Goal: Task Accomplishment & Management: Manage account settings

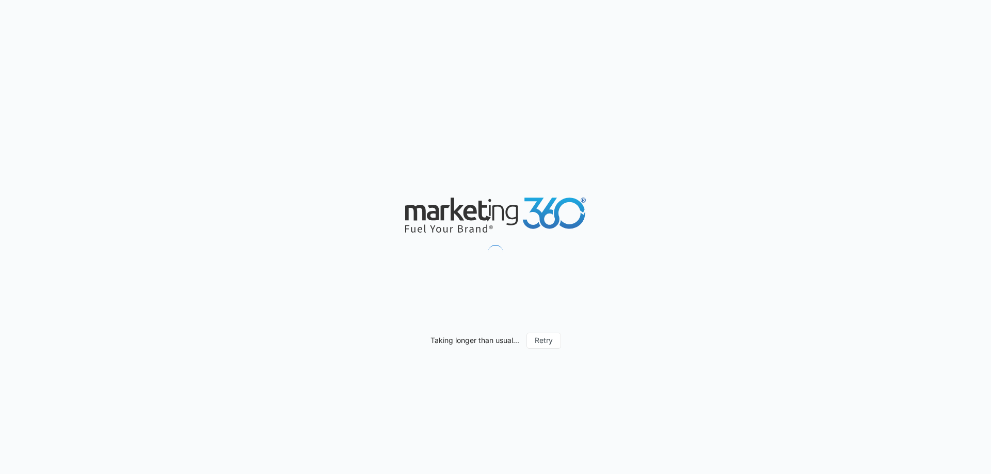
click at [528, 195] on div "Taking longer than usual... Retry" at bounding box center [495, 237] width 991 height 474
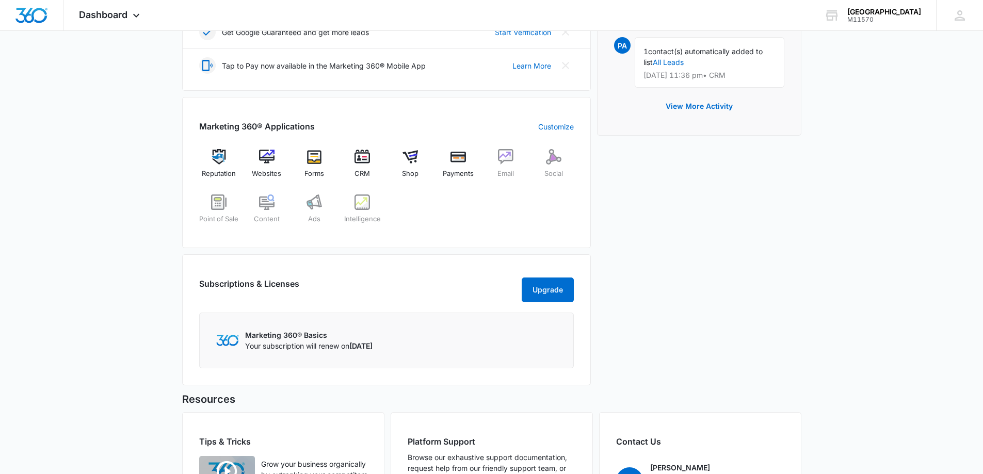
scroll to position [361, 0]
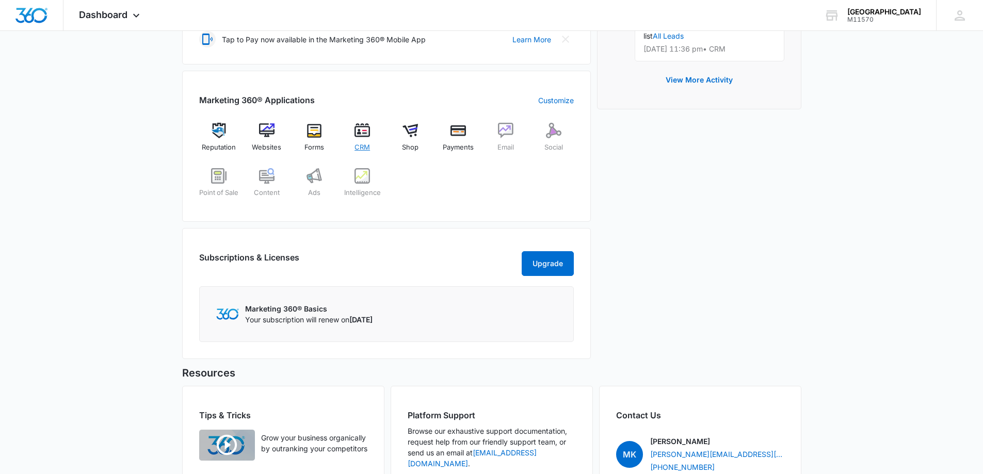
click at [361, 132] on img at bounding box center [361, 130] width 15 height 15
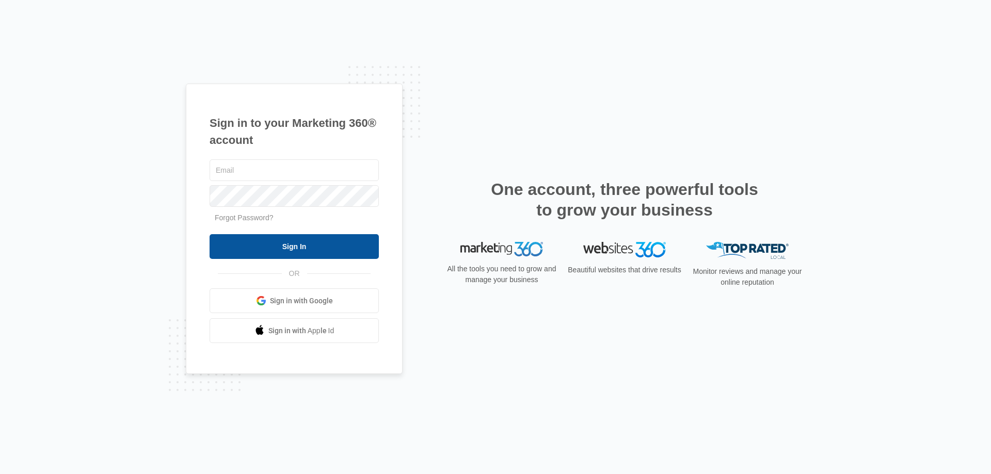
type input "[EMAIL_ADDRESS][DOMAIN_NAME]"
click at [293, 241] on input "Sign In" at bounding box center [293, 246] width 169 height 25
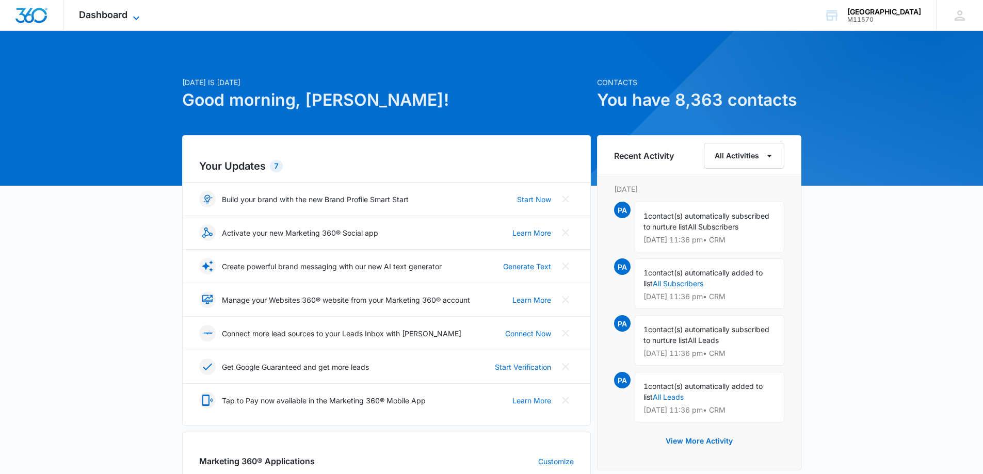
click at [87, 18] on span "Dashboard" at bounding box center [103, 14] width 49 height 11
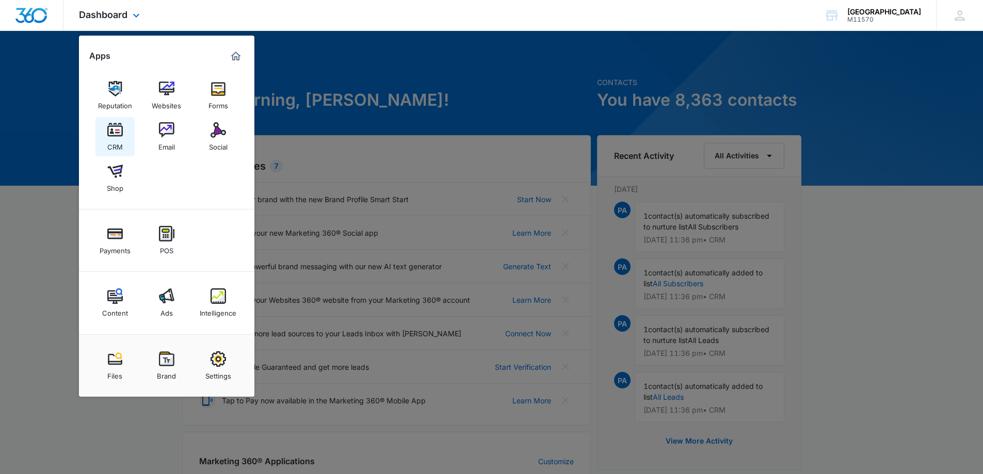
click at [112, 130] on img at bounding box center [114, 129] width 15 height 15
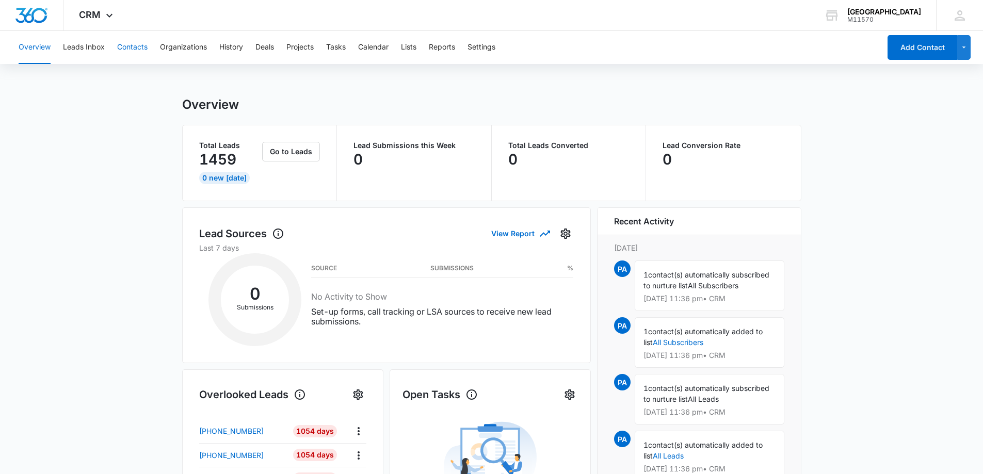
click at [136, 45] on button "Contacts" at bounding box center [132, 47] width 30 height 33
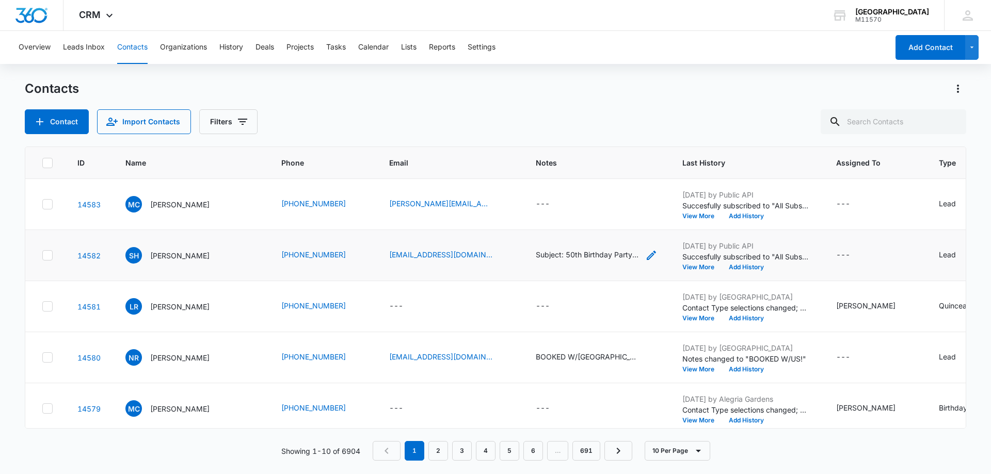
click at [564, 254] on div "Subject: 50th Birthday Party in December 20, 2025 Message: Every interested in …" at bounding box center [587, 254] width 103 height 11
click at [563, 219] on button "Cancel" at bounding box center [565, 222] width 36 height 20
click at [536, 203] on div "---" at bounding box center [543, 204] width 14 height 12
click at [570, 220] on td "--- Notes Cancel Save" at bounding box center [596, 204] width 147 height 51
click at [523, 216] on td "---" at bounding box center [596, 204] width 147 height 51
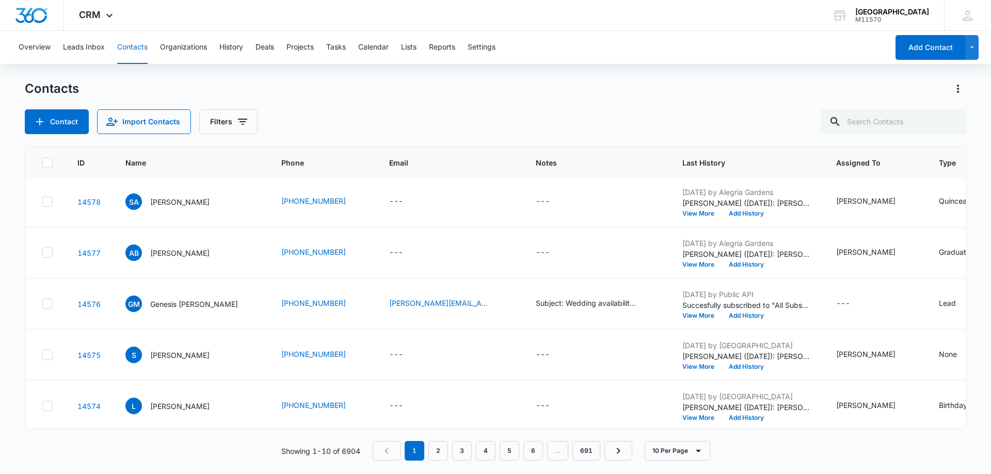
scroll to position [269, 0]
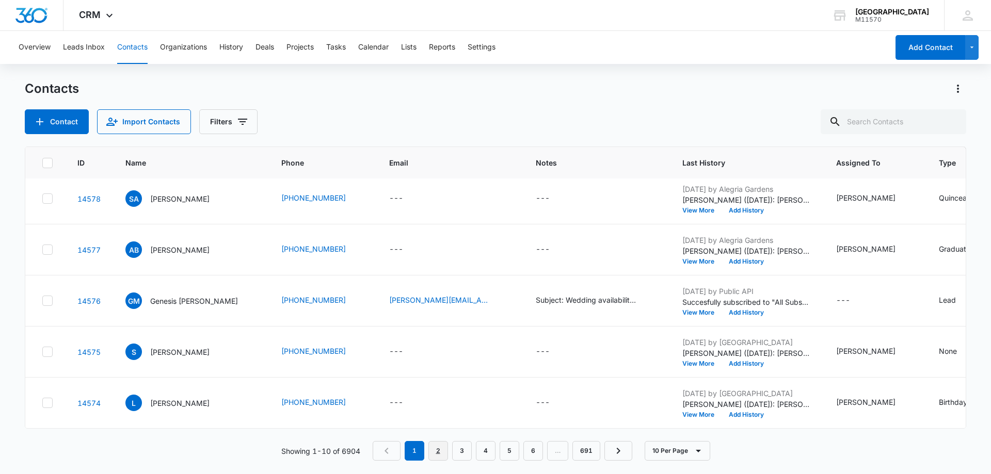
click at [438, 448] on link "2" at bounding box center [438, 451] width 20 height 20
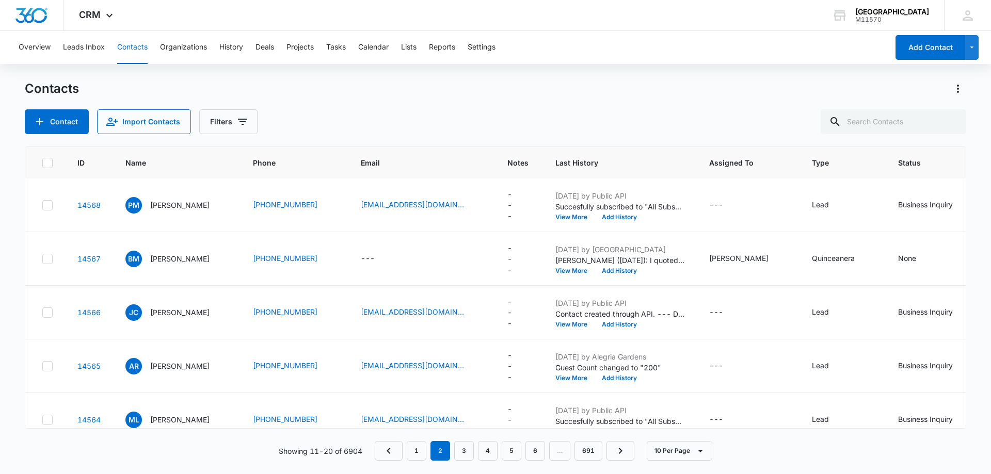
scroll to position [0, 0]
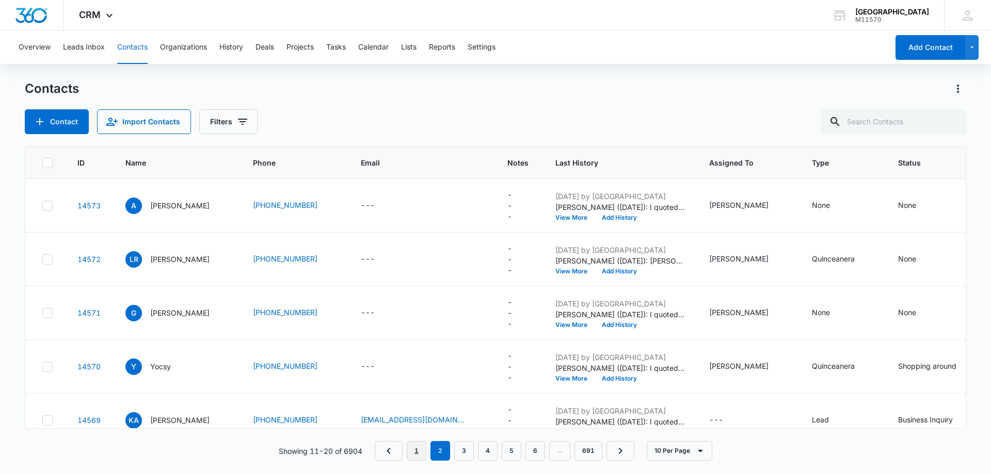
click at [418, 452] on link "1" at bounding box center [417, 451] width 20 height 20
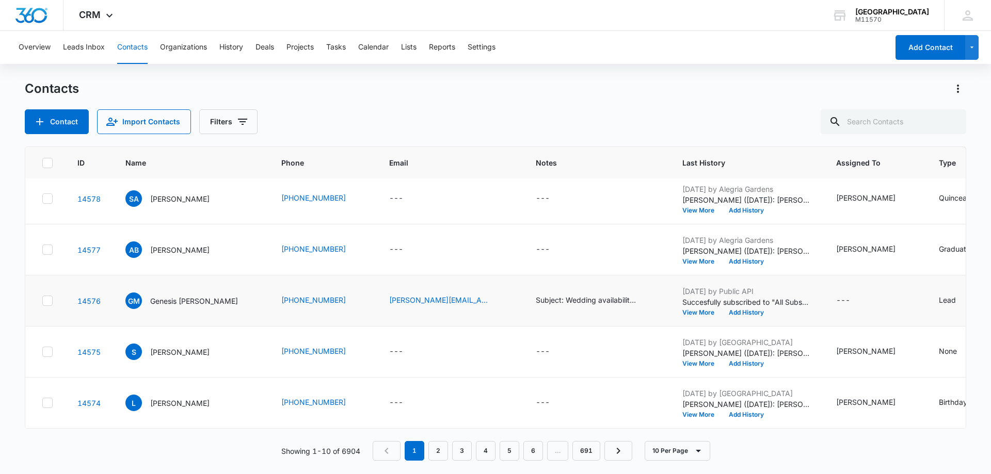
scroll to position [269, 0]
click at [569, 297] on div "Subject: Wedding availability and prices for [DATE] Message: Wanted to know you…" at bounding box center [587, 300] width 103 height 11
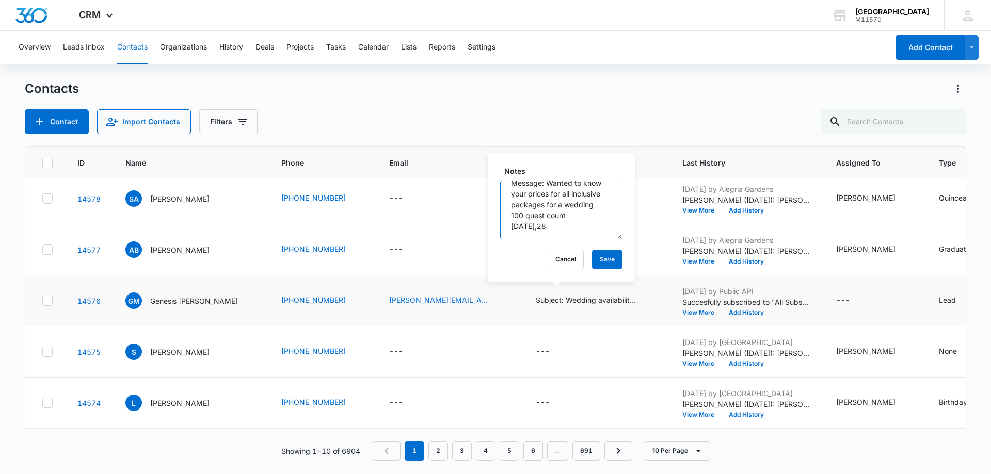
scroll to position [54, 0]
click at [557, 257] on button "Cancel" at bounding box center [565, 260] width 36 height 20
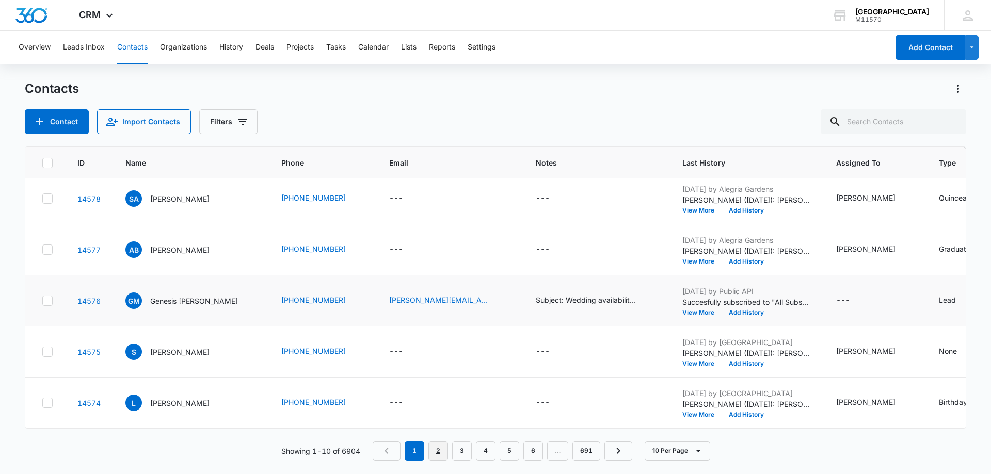
click at [435, 446] on link "2" at bounding box center [438, 451] width 20 height 20
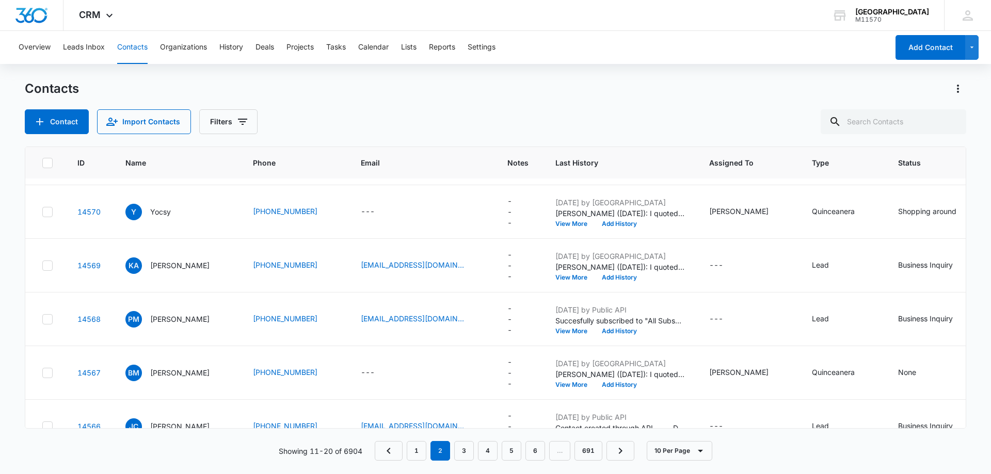
scroll to position [206, 0]
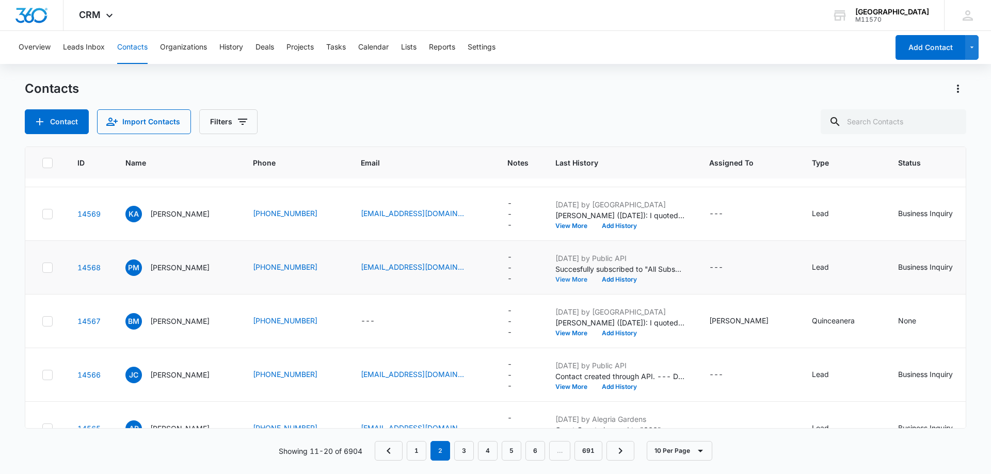
click at [574, 280] on button "View More" at bounding box center [574, 280] width 39 height 6
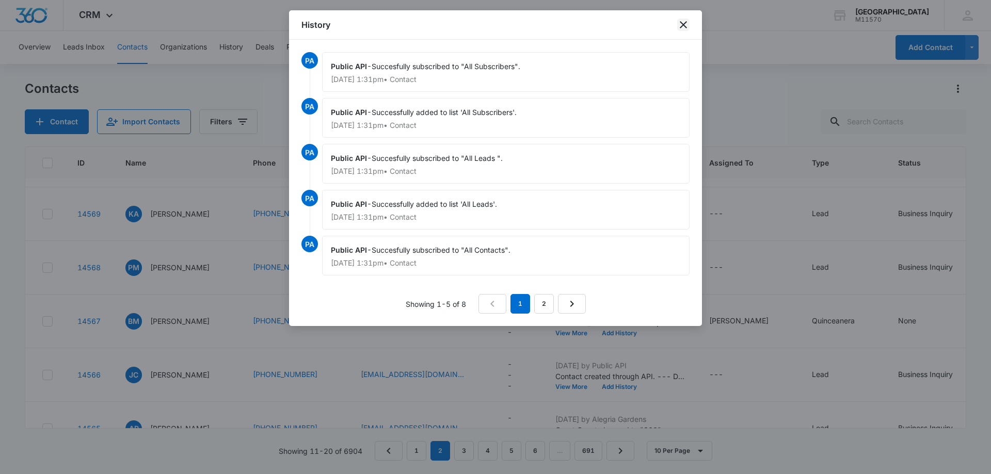
click at [683, 24] on icon "close" at bounding box center [683, 25] width 12 height 12
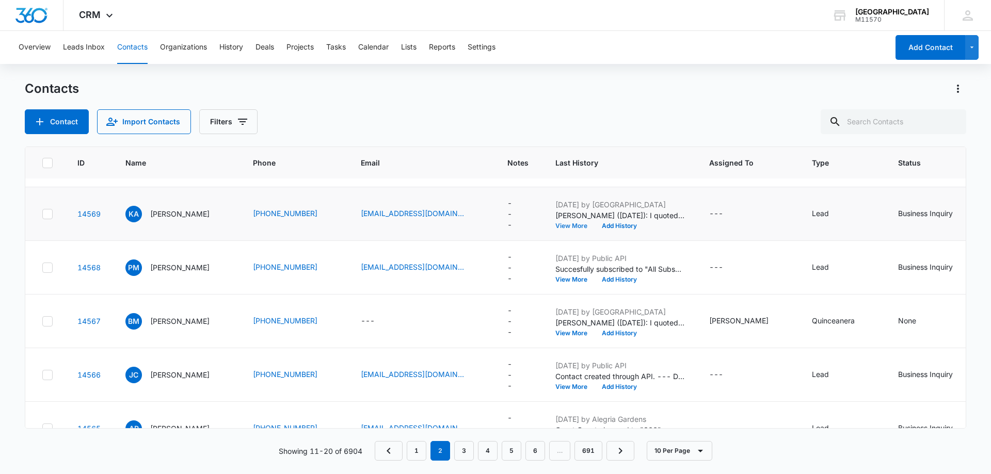
click at [574, 227] on button "View More" at bounding box center [574, 226] width 39 height 6
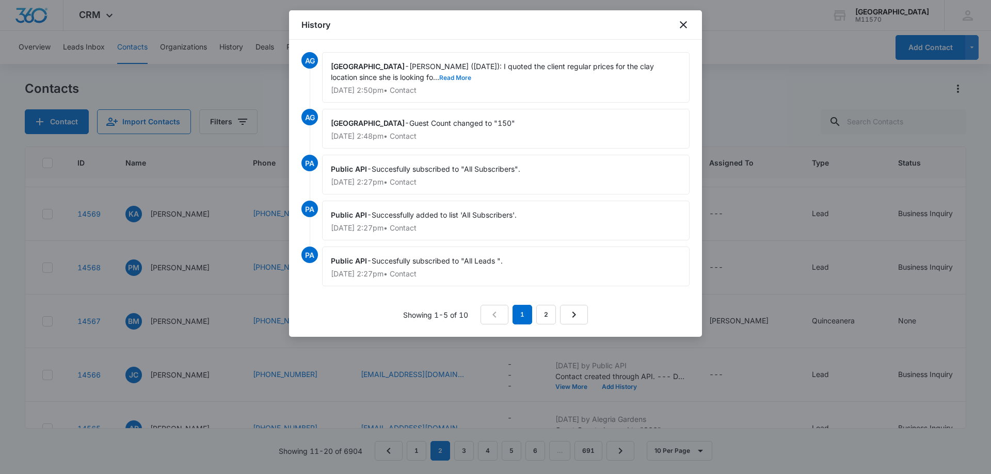
click at [439, 77] on button "Read More" at bounding box center [455, 78] width 32 height 6
click at [684, 24] on icon "close" at bounding box center [683, 24] width 7 height 7
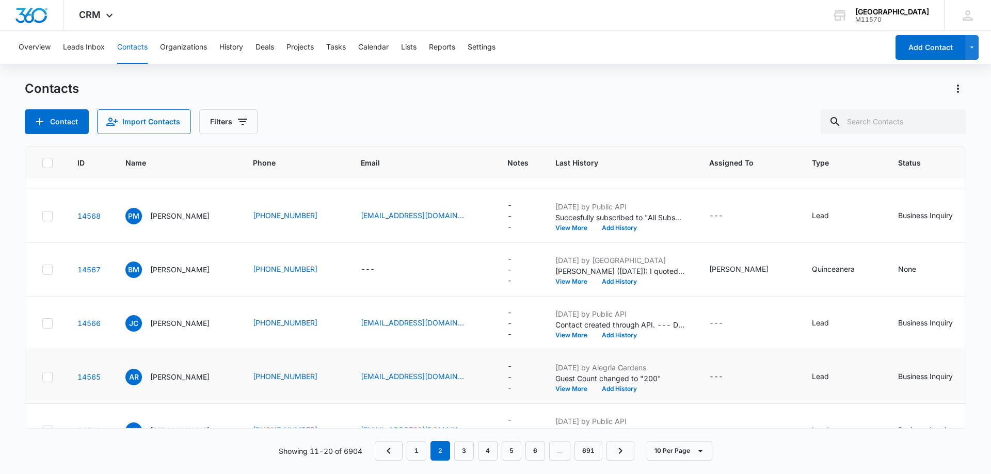
scroll to position [295, 0]
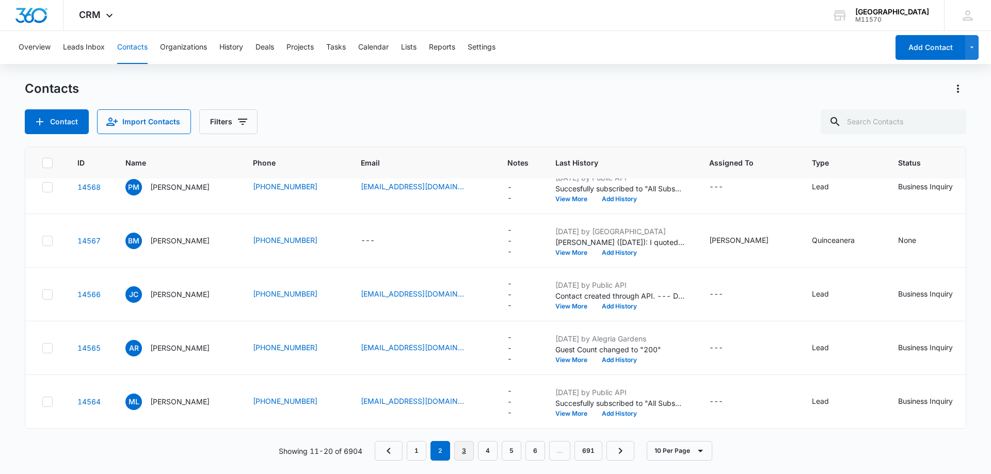
click at [462, 449] on link "3" at bounding box center [464, 451] width 20 height 20
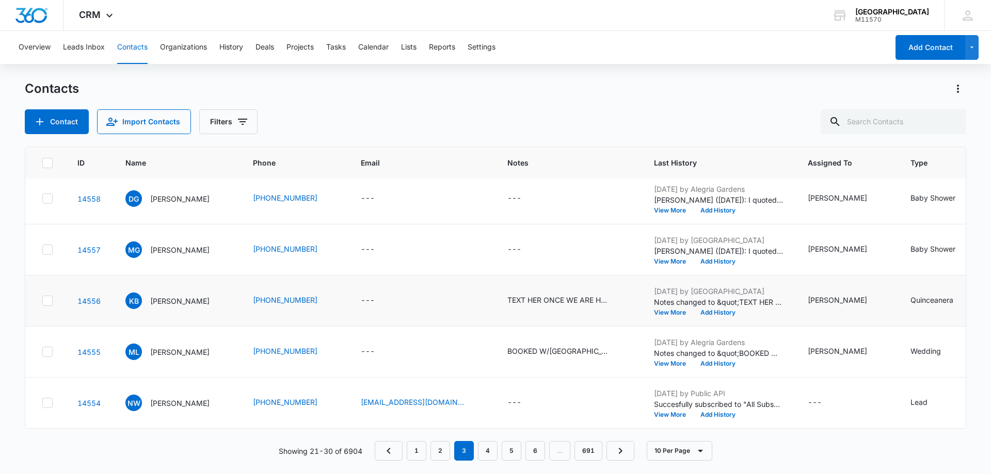
scroll to position [269, 0]
click at [490, 453] on link "4" at bounding box center [488, 451] width 20 height 20
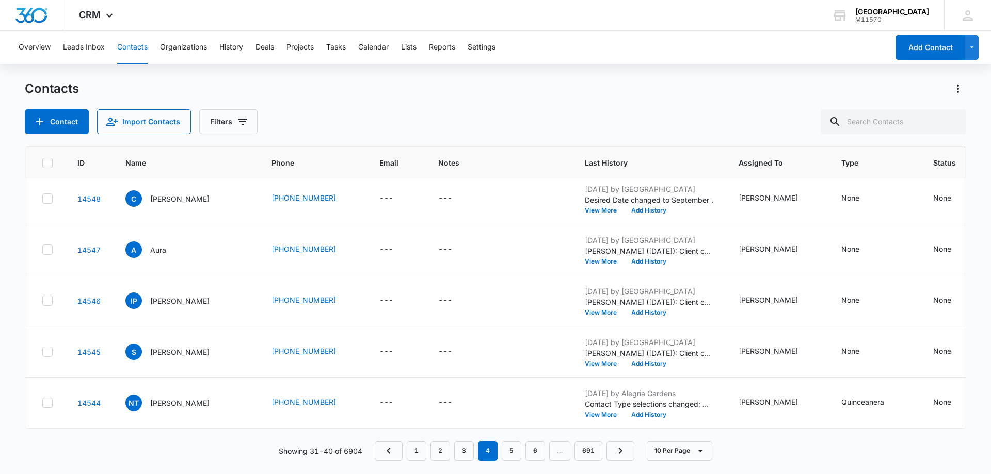
scroll to position [0, 0]
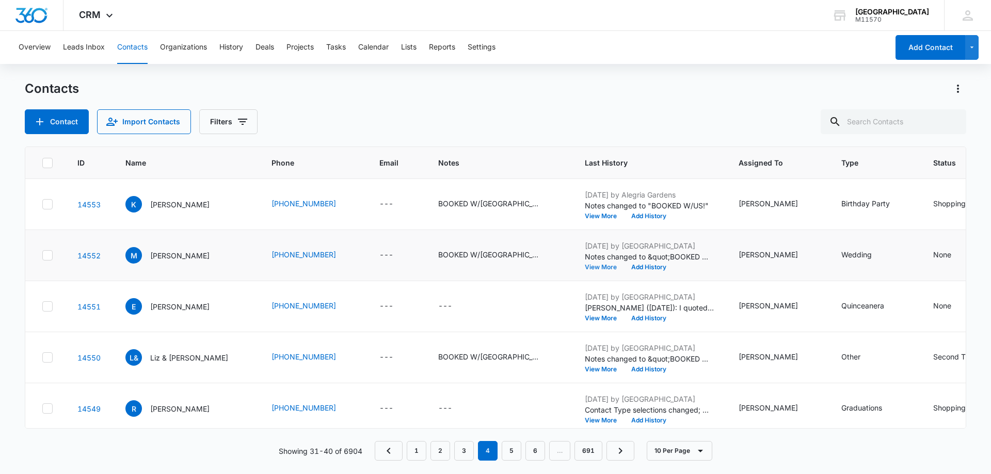
click at [585, 266] on button "View More" at bounding box center [604, 267] width 39 height 6
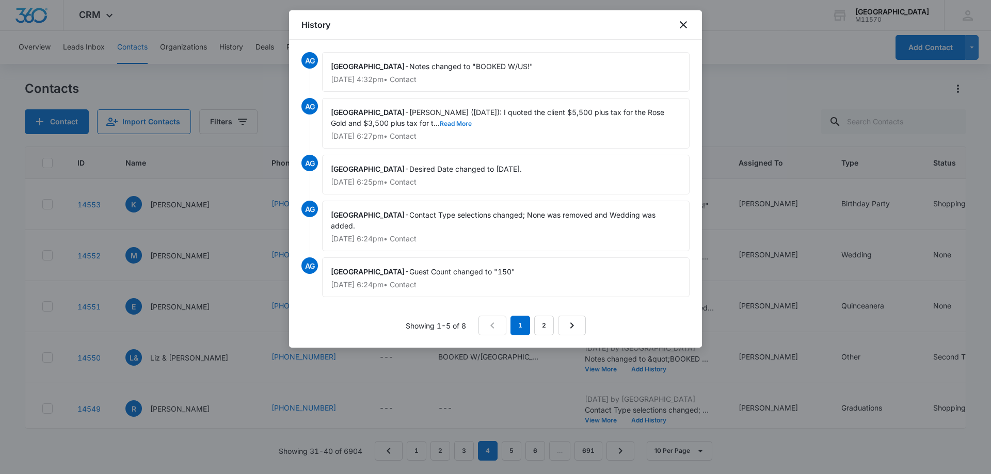
click at [440, 122] on button "Read More" at bounding box center [456, 124] width 32 height 6
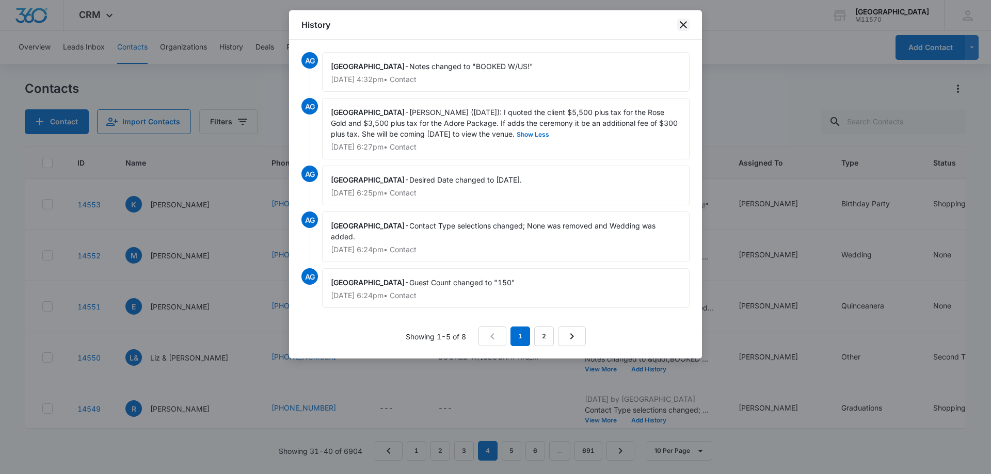
click at [682, 24] on icon "close" at bounding box center [683, 24] width 7 height 7
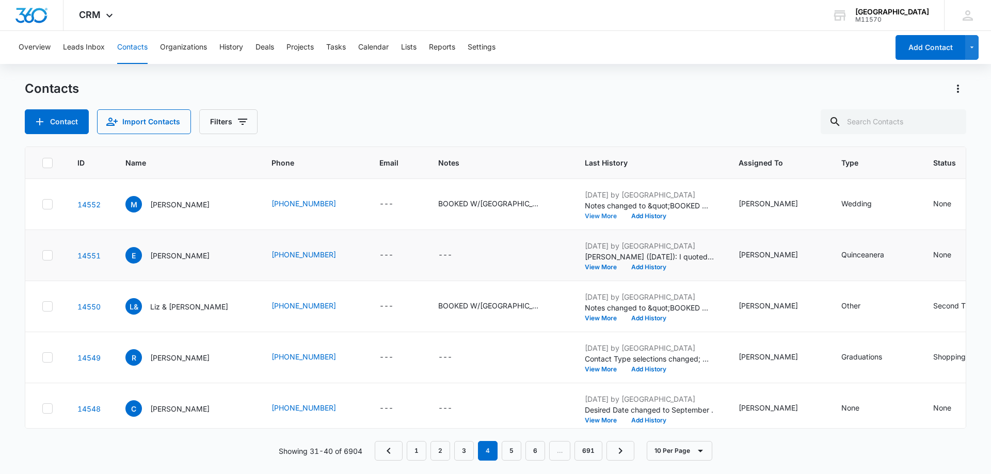
scroll to position [52, 0]
click at [585, 262] on div "Aug 25, 2025 by Alegria Gardens Cynthia (8/25/2025): I quoted the client $7500 …" at bounding box center [649, 255] width 129 height 30
click at [585, 266] on button "View More" at bounding box center [604, 267] width 39 height 6
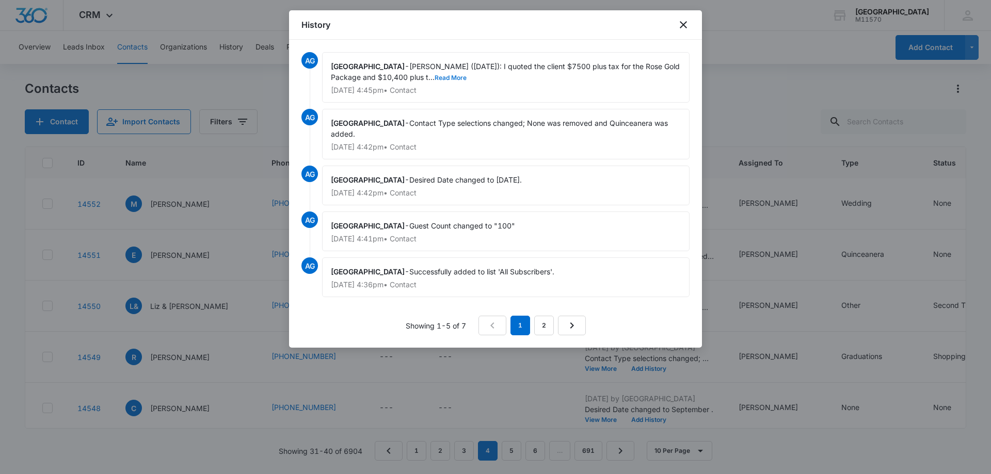
click at [434, 76] on button "Read More" at bounding box center [450, 78] width 32 height 6
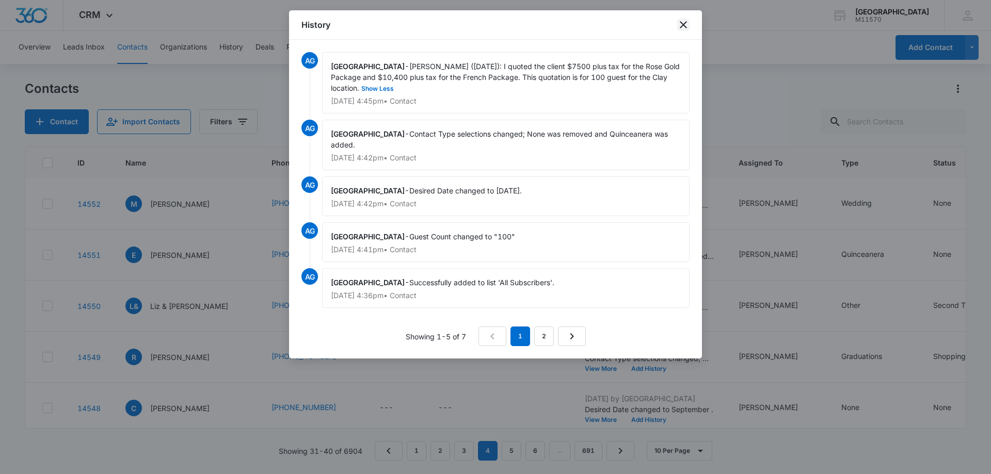
click at [680, 24] on icon "close" at bounding box center [683, 25] width 12 height 12
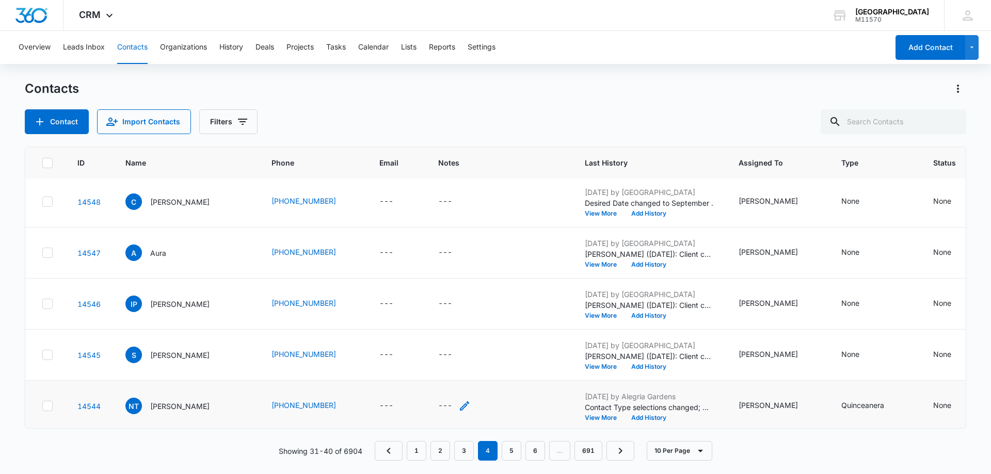
scroll to position [269, 0]
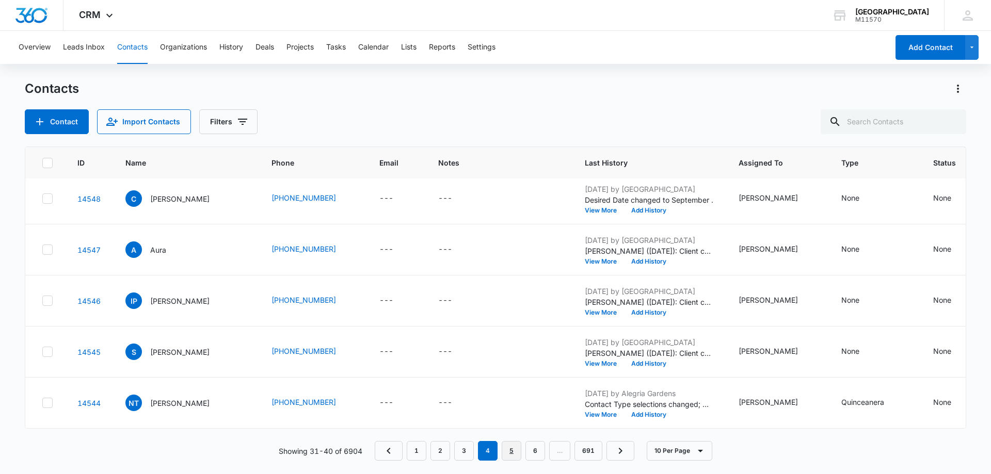
click at [513, 451] on link "5" at bounding box center [512, 451] width 20 height 20
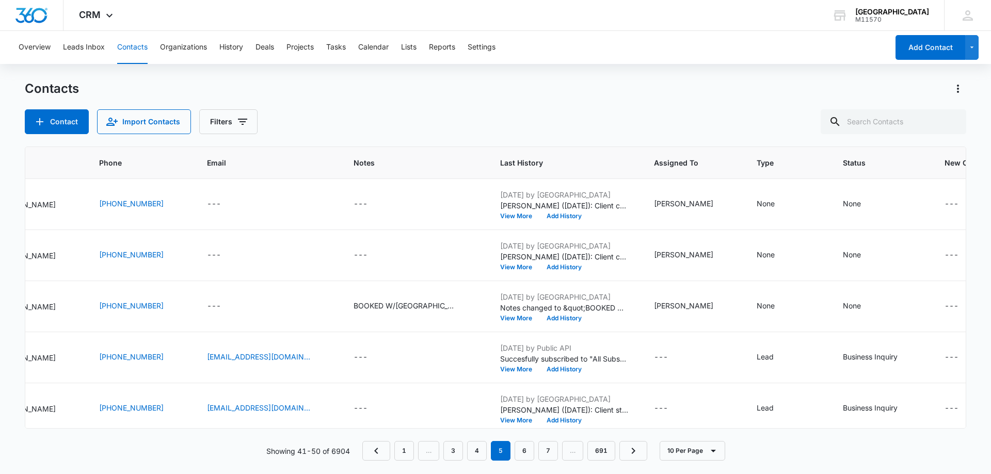
scroll to position [0, 0]
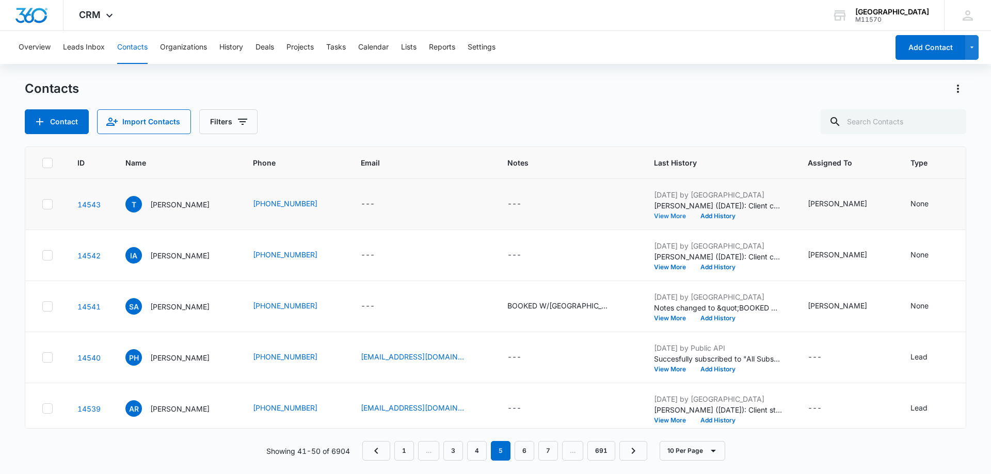
click at [654, 214] on button "View More" at bounding box center [673, 216] width 39 height 6
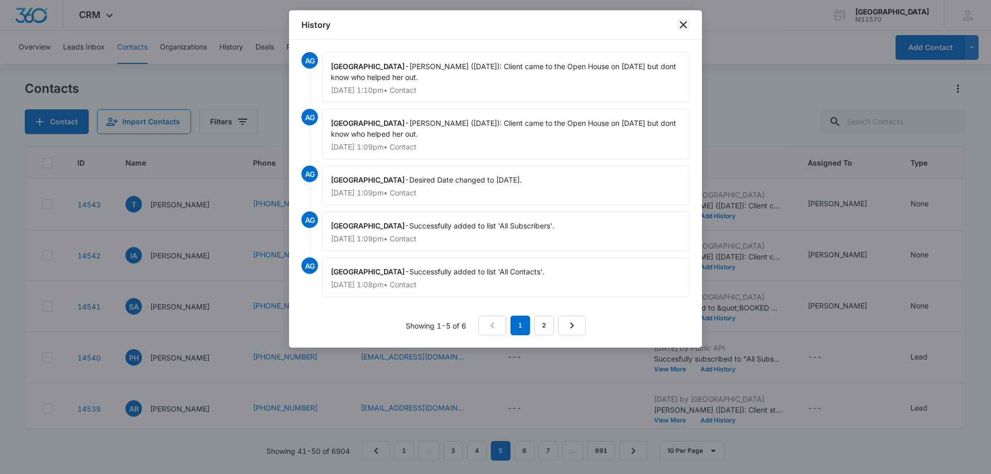
click at [681, 27] on icon "close" at bounding box center [683, 24] width 7 height 7
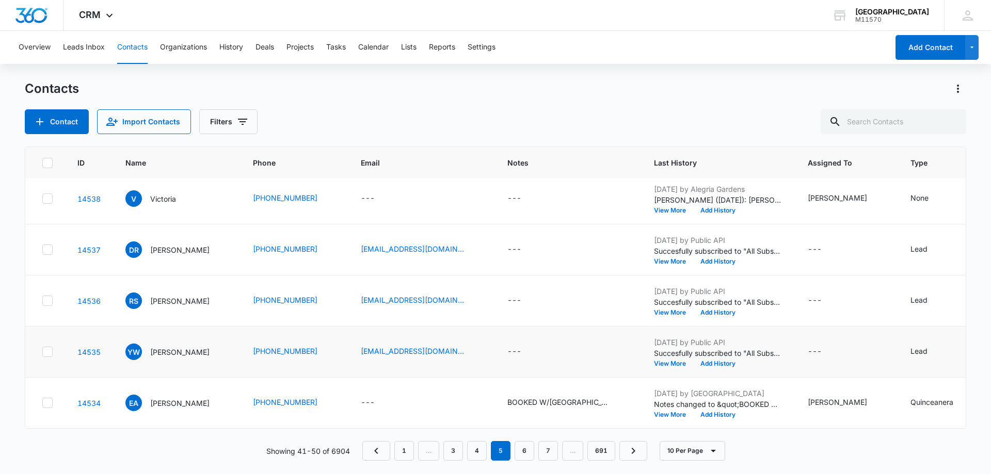
scroll to position [269, 0]
click at [520, 453] on link "6" at bounding box center [524, 451] width 20 height 20
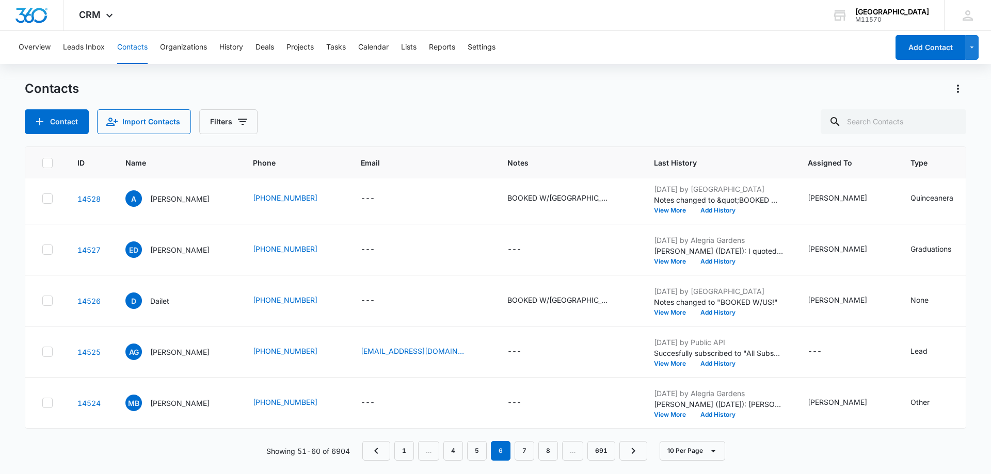
scroll to position [0, 0]
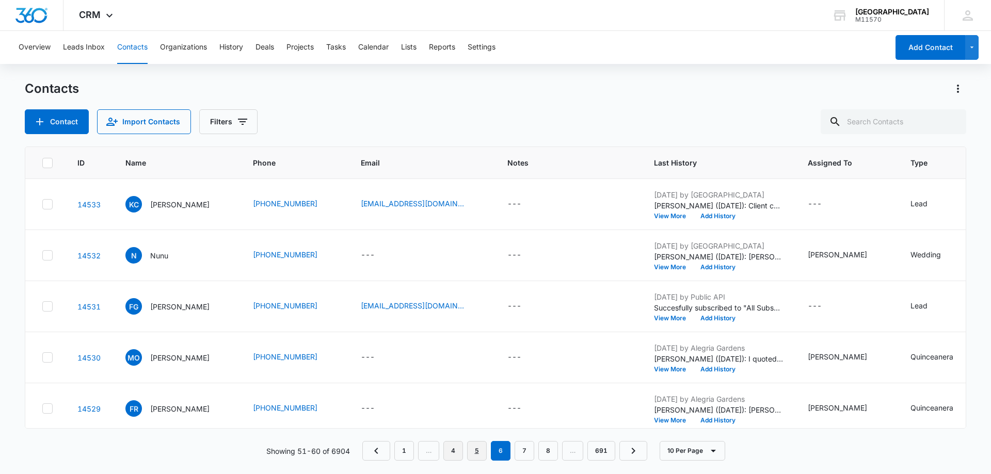
click at [478, 456] on link "5" at bounding box center [477, 451] width 20 height 20
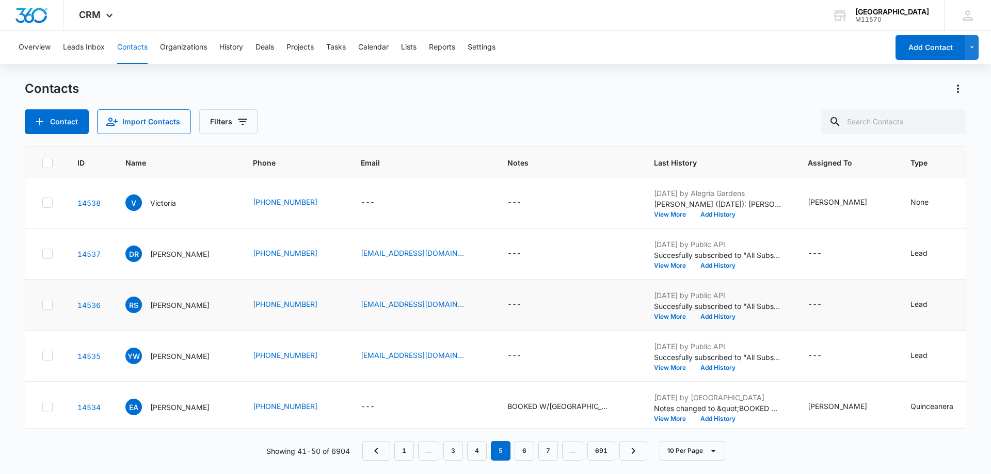
scroll to position [258, 0]
click at [654, 366] on button "View More" at bounding box center [673, 367] width 39 height 6
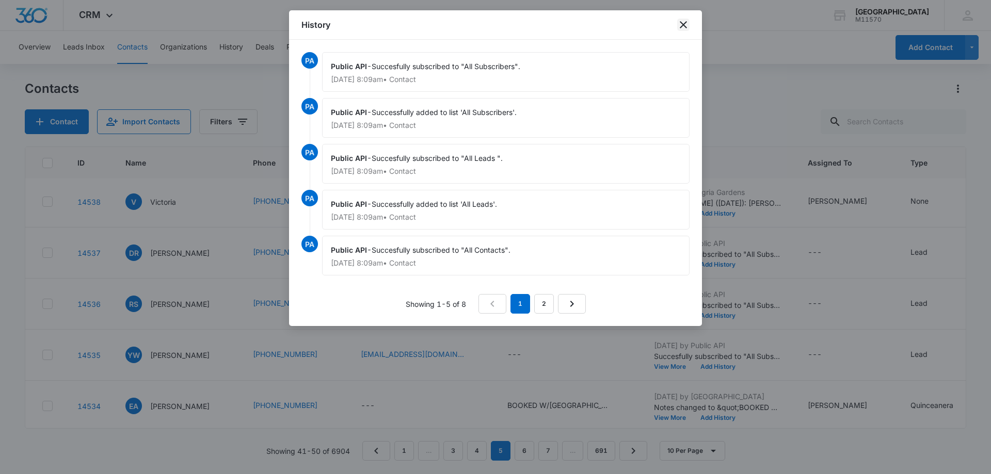
click at [684, 24] on icon "close" at bounding box center [683, 24] width 7 height 7
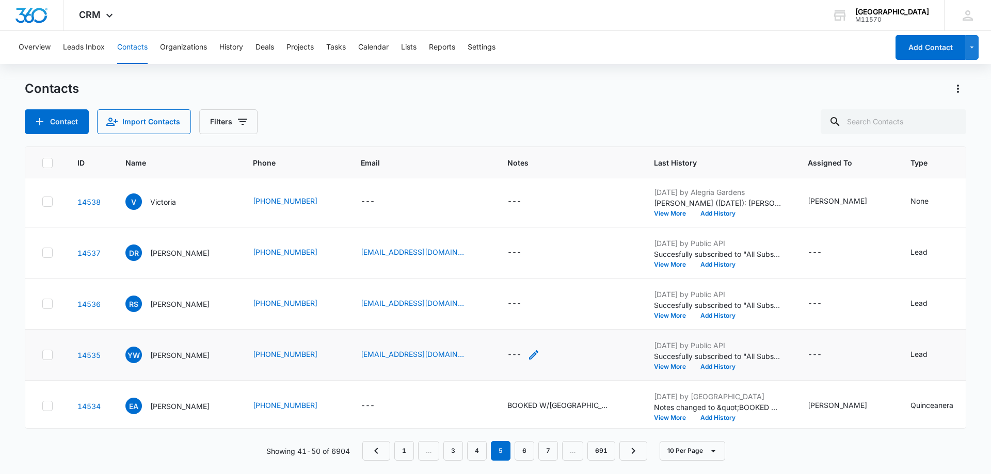
click at [534, 357] on icon "Notes - - Select to Edit Field" at bounding box center [533, 355] width 12 height 12
click at [518, 285] on textarea "Notes" at bounding box center [530, 272] width 122 height 59
type textarea "t"
type textarea "STOP"
click at [569, 321] on button "Save" at bounding box center [576, 322] width 30 height 20
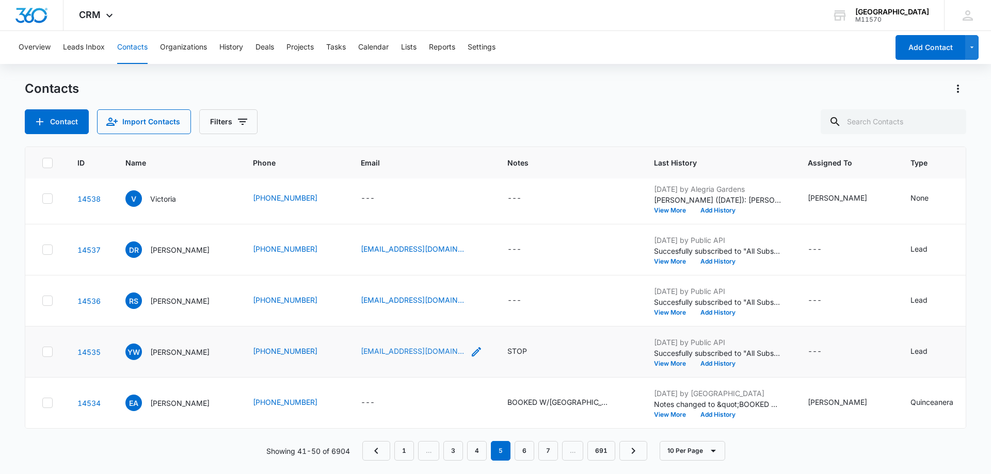
scroll to position [269, 0]
click at [521, 450] on link "6" at bounding box center [524, 451] width 20 height 20
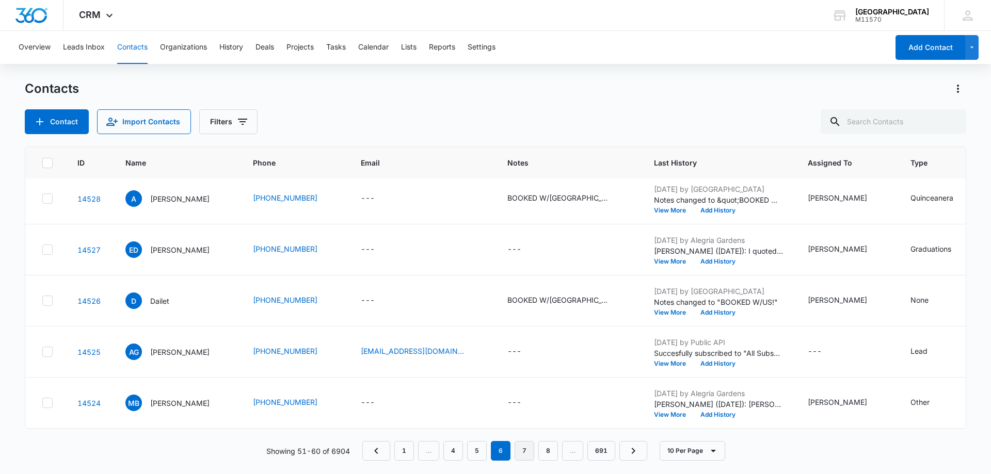
scroll to position [0, 0]
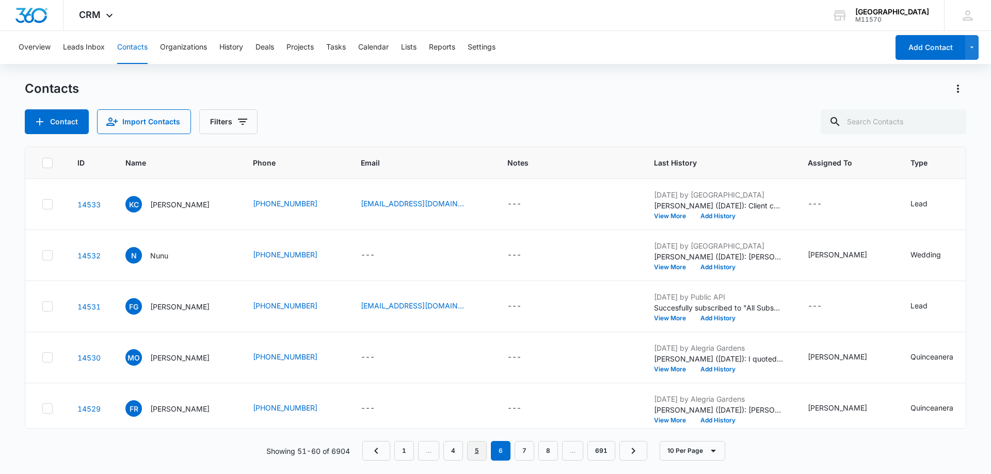
click at [475, 451] on link "5" at bounding box center [477, 451] width 20 height 20
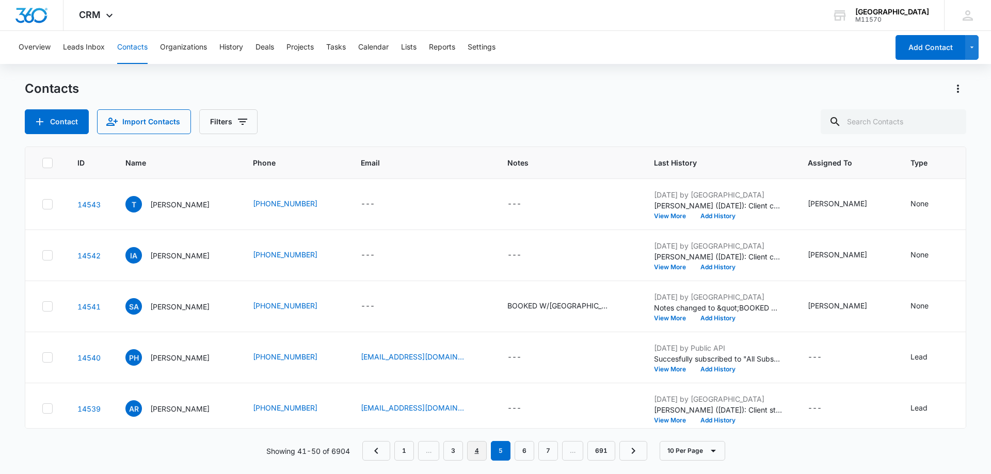
click at [475, 451] on link "4" at bounding box center [477, 451] width 20 height 20
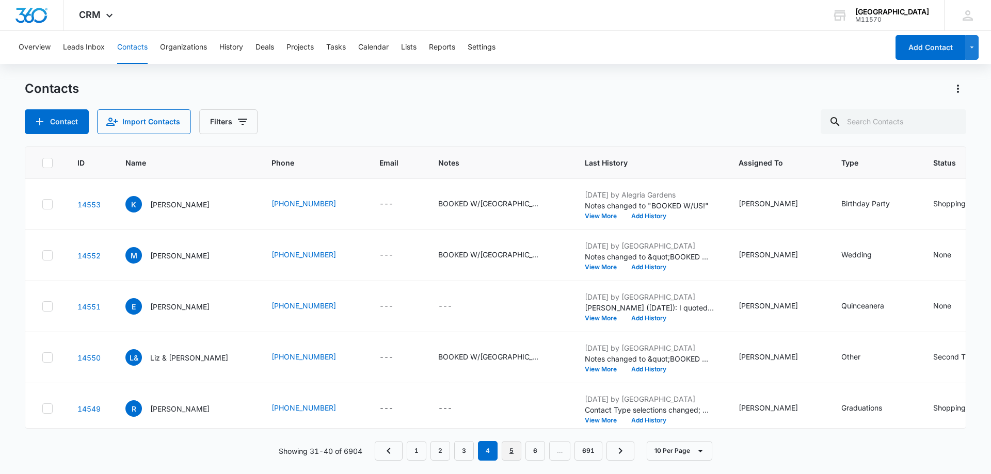
click at [509, 455] on link "5" at bounding box center [512, 451] width 20 height 20
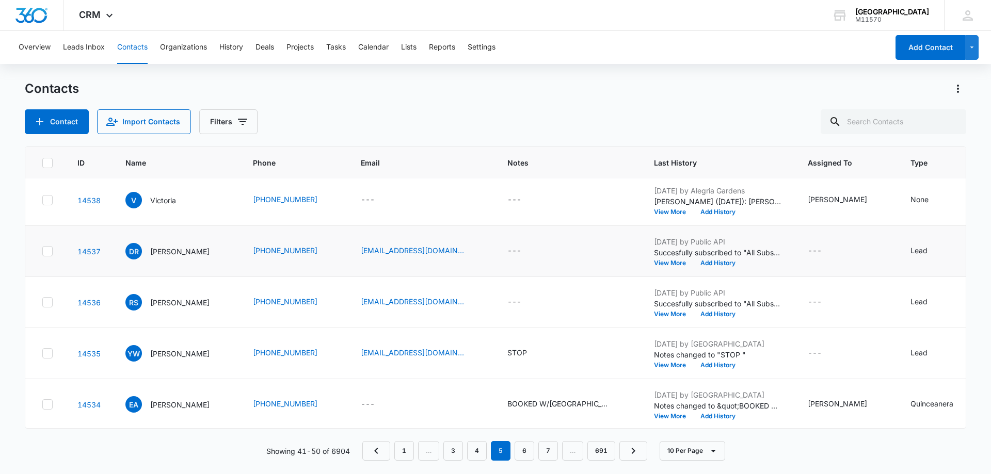
scroll to position [269, 0]
click at [529, 446] on link "6" at bounding box center [524, 451] width 20 height 20
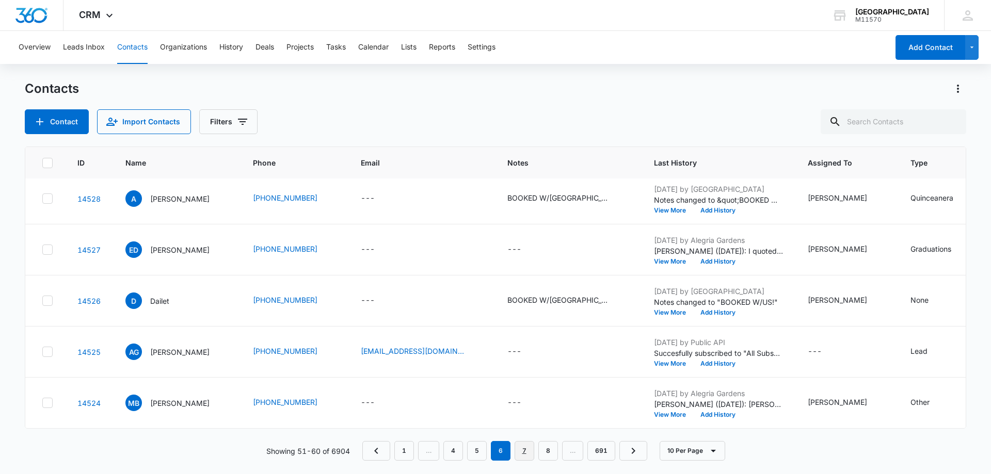
click at [522, 455] on link "7" at bounding box center [524, 451] width 20 height 20
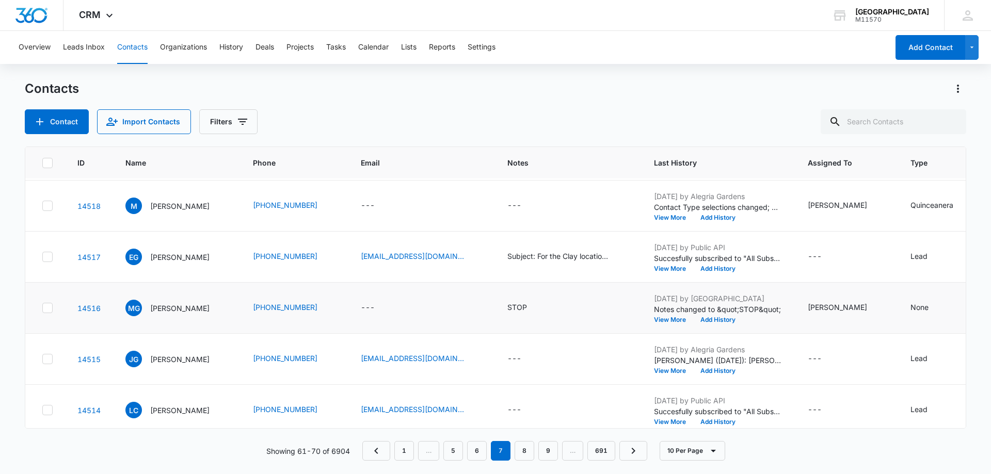
scroll to position [258, 0]
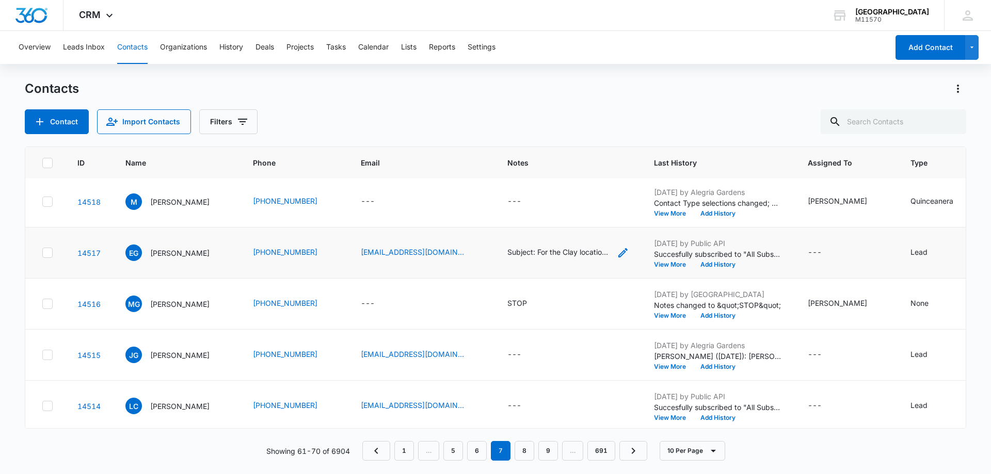
click at [507, 255] on div "Subject: For the Clay location Message: Hello, I planning my daughters sweet 16…" at bounding box center [558, 252] width 103 height 11
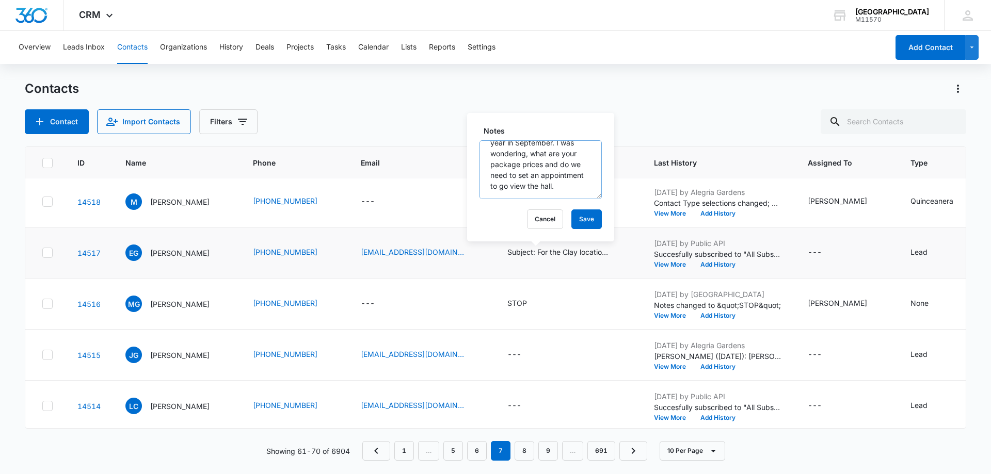
scroll to position [76, 0]
click at [542, 215] on button "Cancel" at bounding box center [545, 219] width 36 height 20
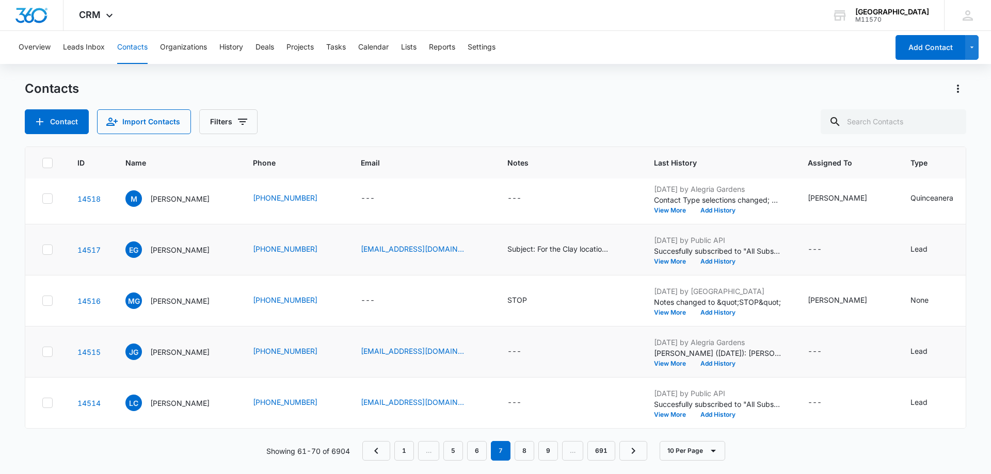
scroll to position [269, 0]
click at [520, 447] on link "8" at bounding box center [524, 451] width 20 height 20
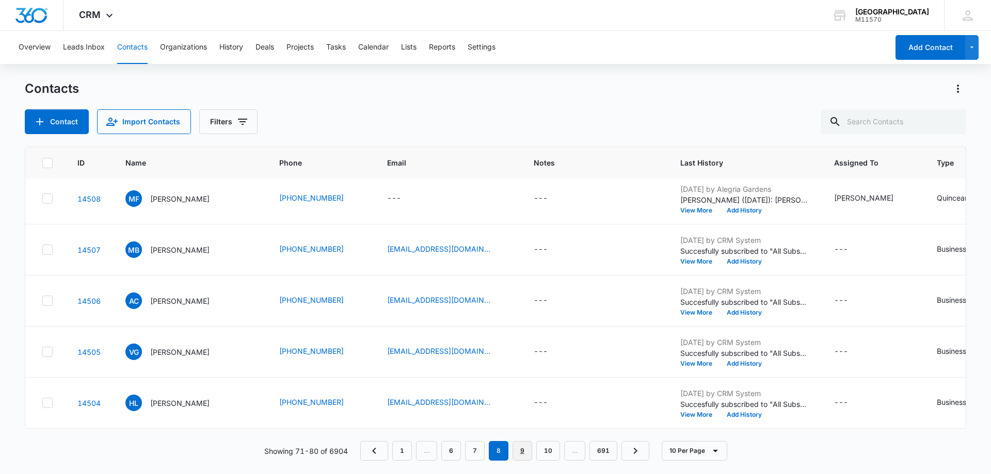
click at [523, 451] on link "9" at bounding box center [522, 451] width 20 height 20
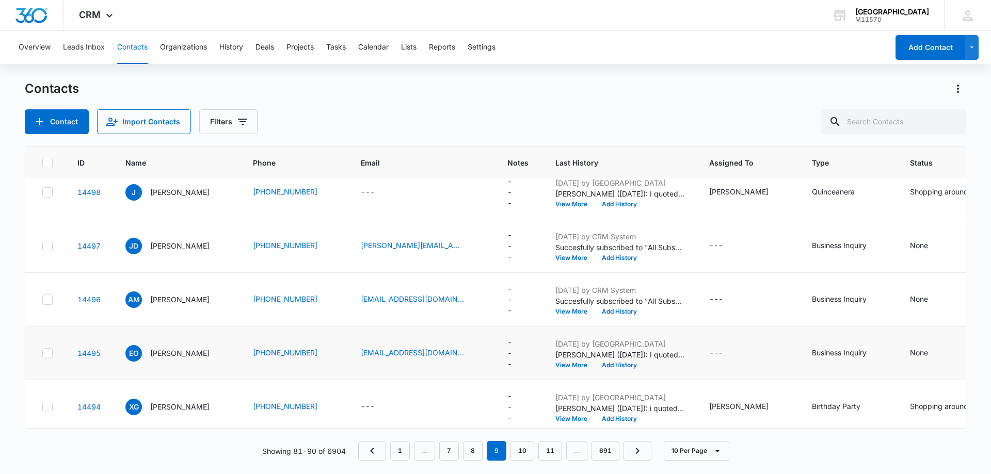
scroll to position [295, 0]
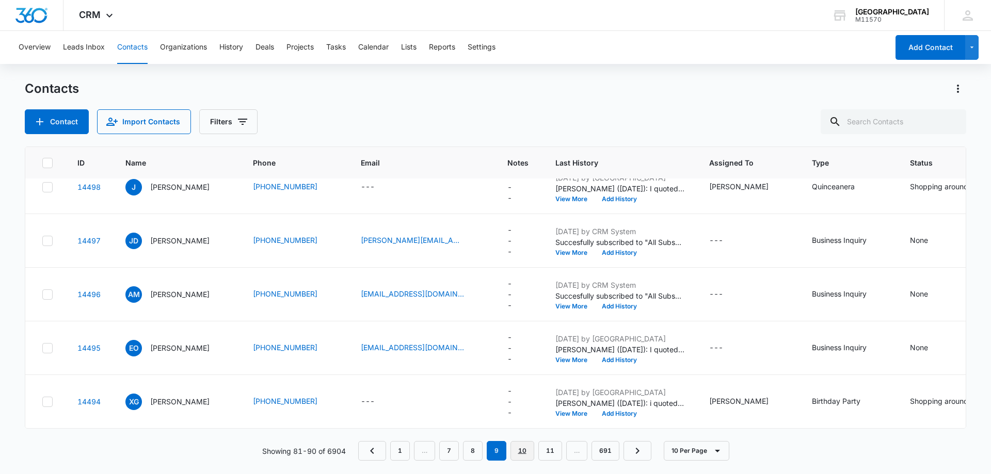
click at [517, 443] on link "10" at bounding box center [522, 451] width 24 height 20
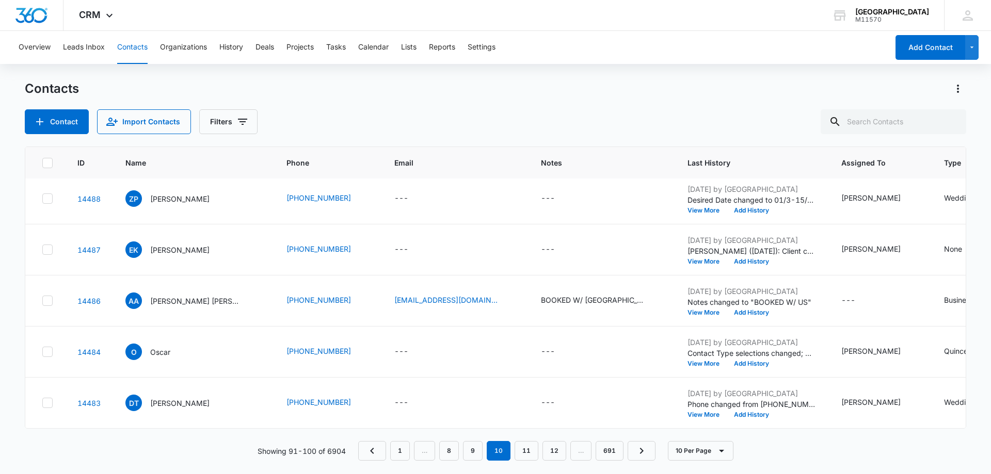
scroll to position [0, 0]
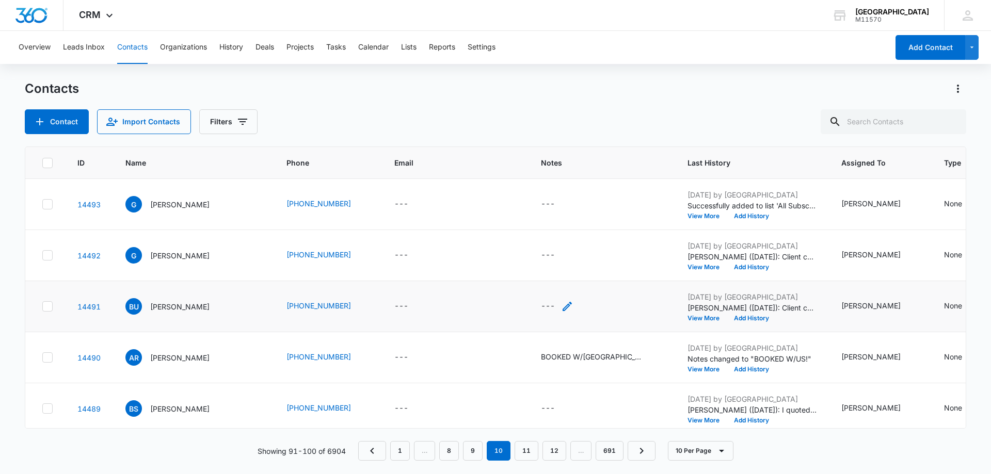
click at [541, 304] on div "---" at bounding box center [557, 306] width 33 height 12
click at [482, 231] on textarea "Notes" at bounding box center [504, 223] width 122 height 59
type textarea "STOP"
click at [548, 267] on button "Save" at bounding box center [550, 273] width 30 height 20
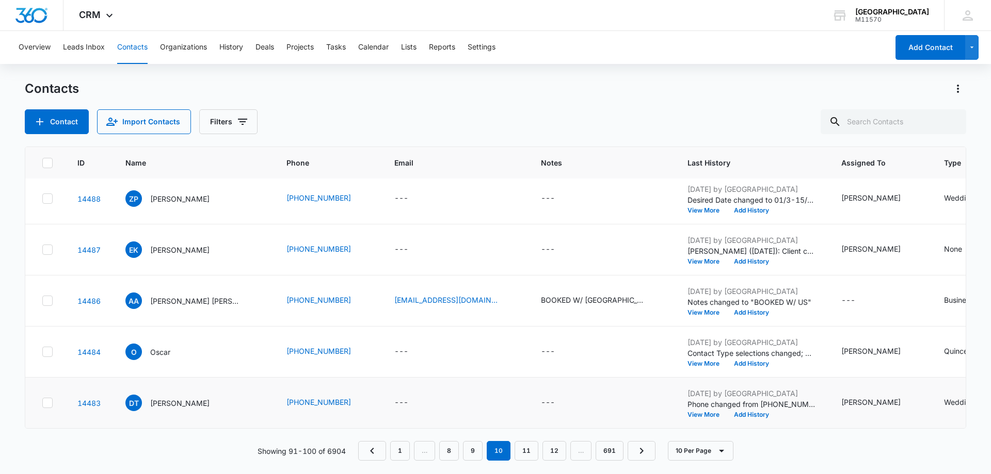
scroll to position [269, 0]
click at [526, 450] on link "11" at bounding box center [526, 451] width 24 height 20
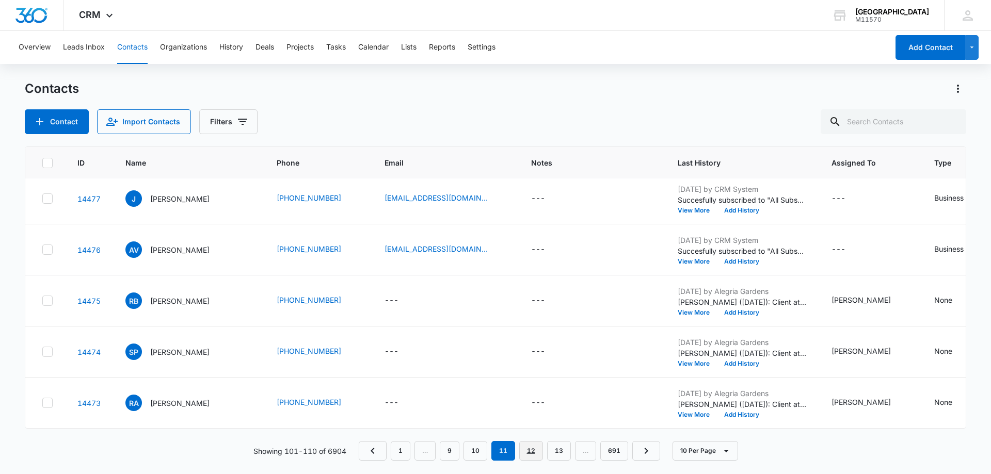
click at [533, 451] on link "12" at bounding box center [531, 451] width 24 height 20
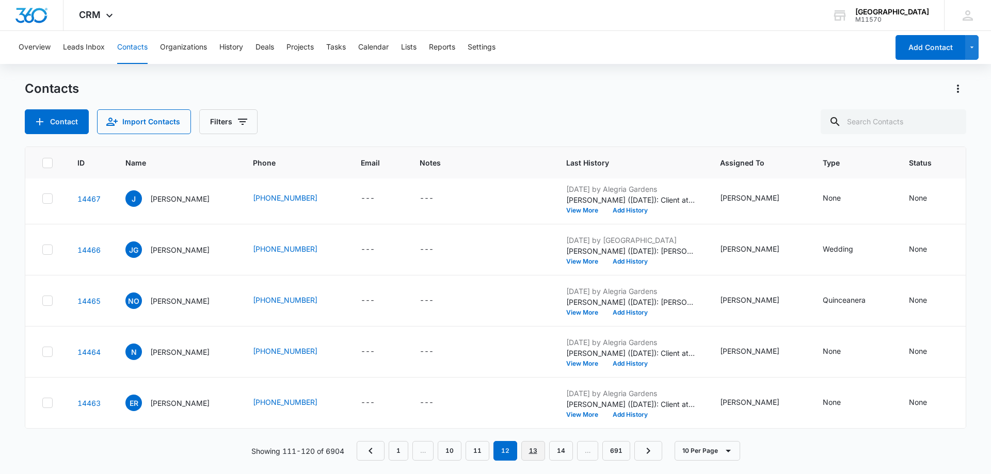
click at [531, 455] on link "13" at bounding box center [533, 451] width 24 height 20
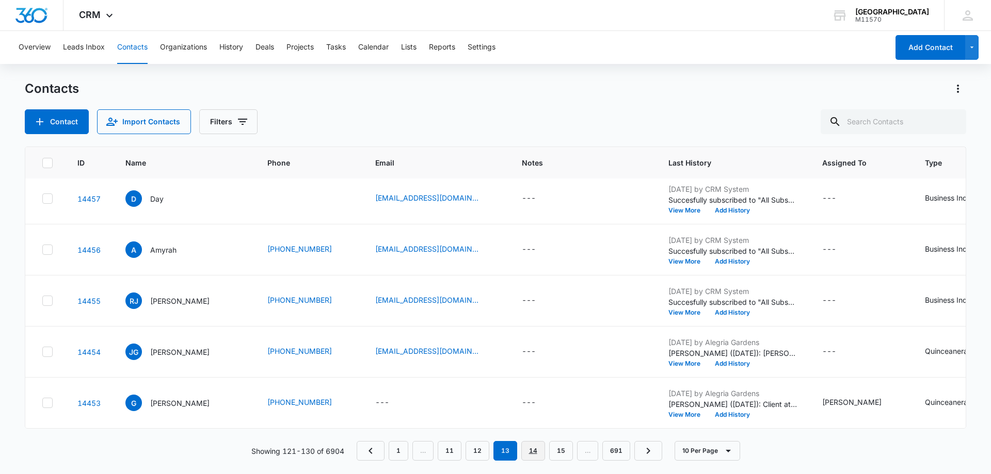
click at [529, 453] on link "14" at bounding box center [533, 451] width 24 height 20
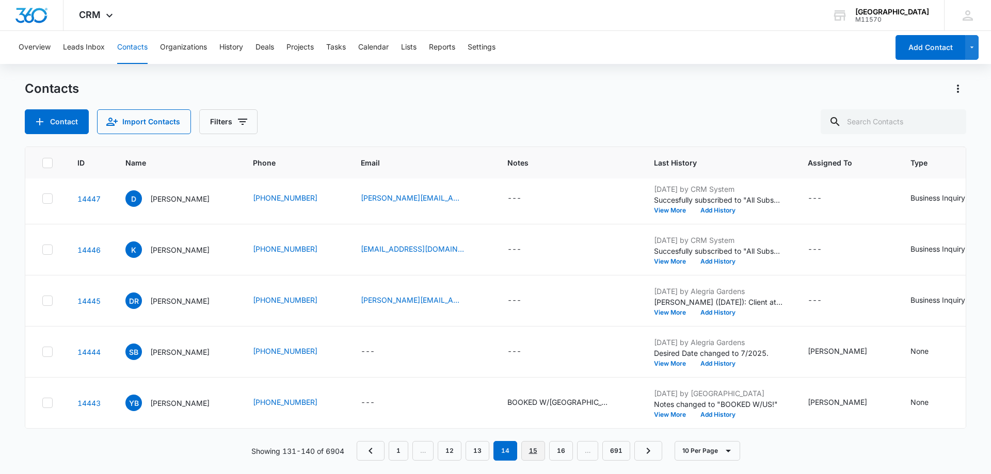
click at [530, 449] on link "15" at bounding box center [533, 451] width 24 height 20
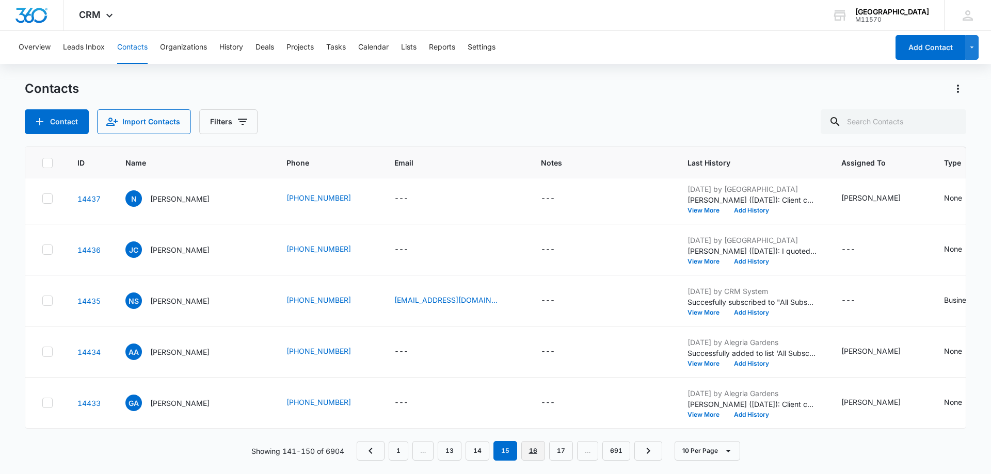
click at [535, 453] on link "16" at bounding box center [533, 451] width 24 height 20
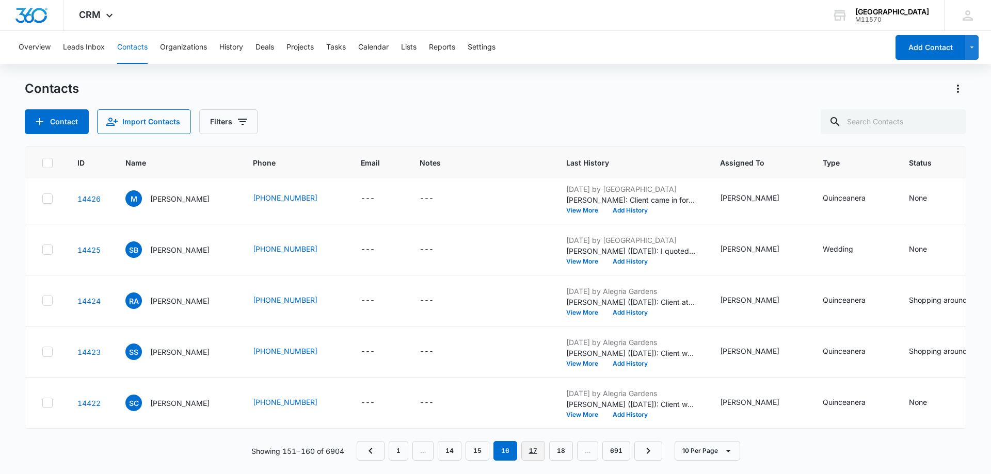
click at [534, 446] on link "17" at bounding box center [533, 451] width 24 height 20
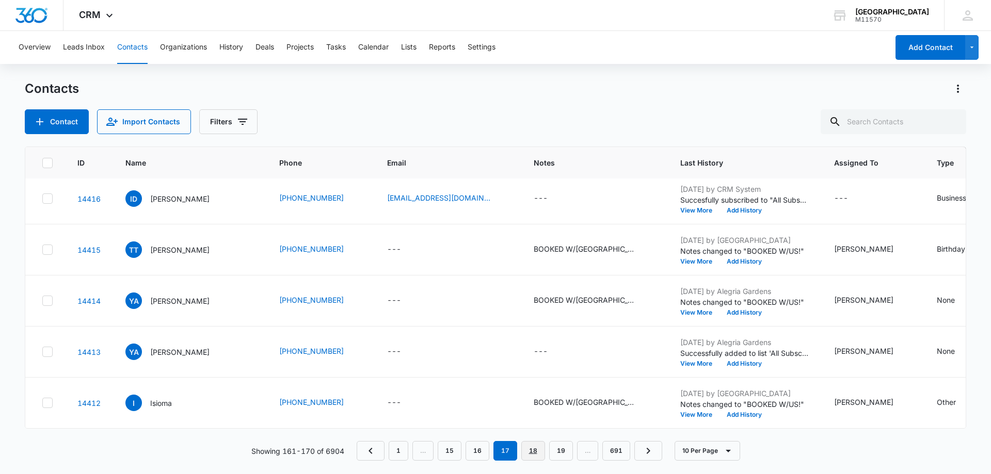
click at [532, 455] on link "18" at bounding box center [533, 451] width 24 height 20
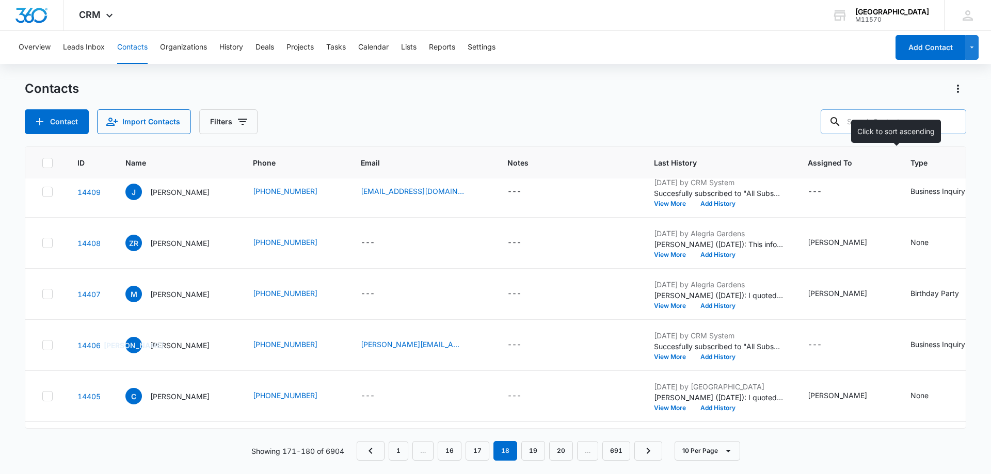
scroll to position [114, 0]
click at [872, 118] on input "text" at bounding box center [893, 121] width 146 height 25
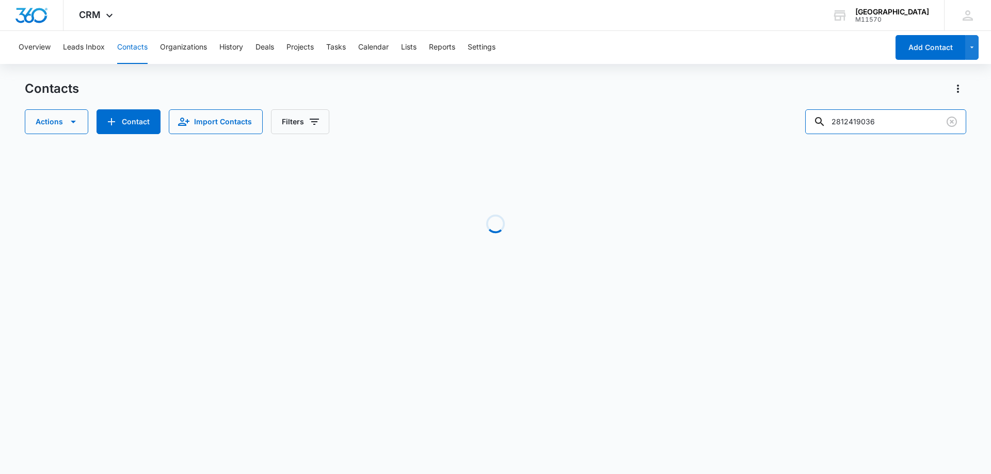
scroll to position [0, 0]
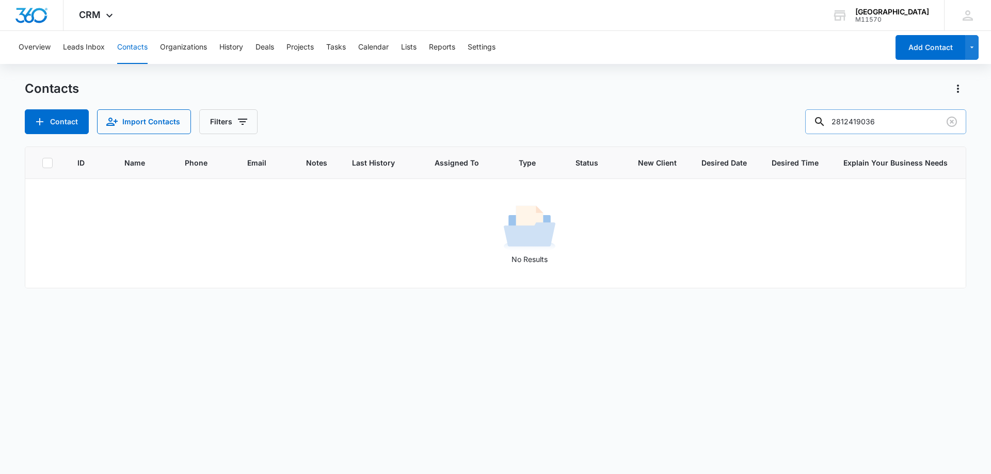
click at [923, 122] on input "2812419036" at bounding box center [885, 121] width 161 height 25
click at [919, 143] on div "Contacts Contact Import Contacts Filters 2812419036 ID Name Phone Email Notes L…" at bounding box center [495, 276] width 941 height 393
click at [905, 122] on input "2812419036" at bounding box center [885, 121] width 161 height 25
click at [851, 122] on input "2812419036" at bounding box center [885, 121] width 161 height 25
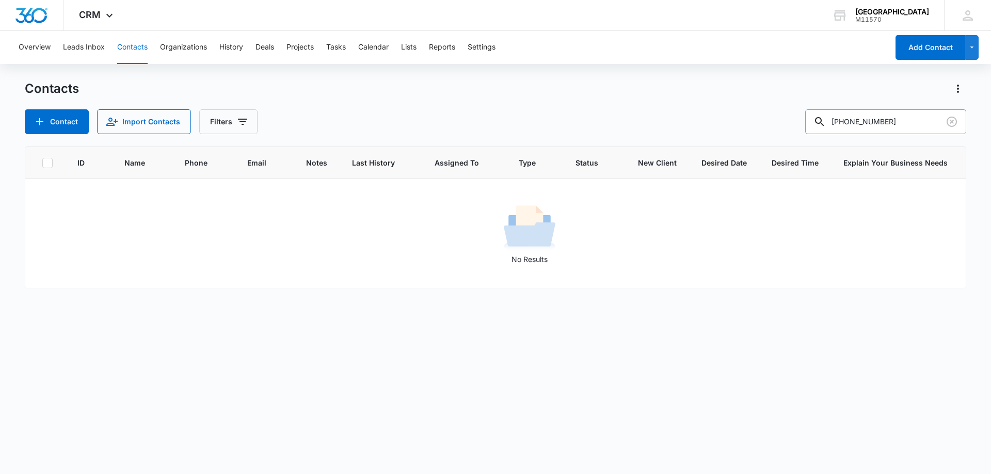
click at [905, 127] on input "281-2419-036" at bounding box center [885, 121] width 161 height 25
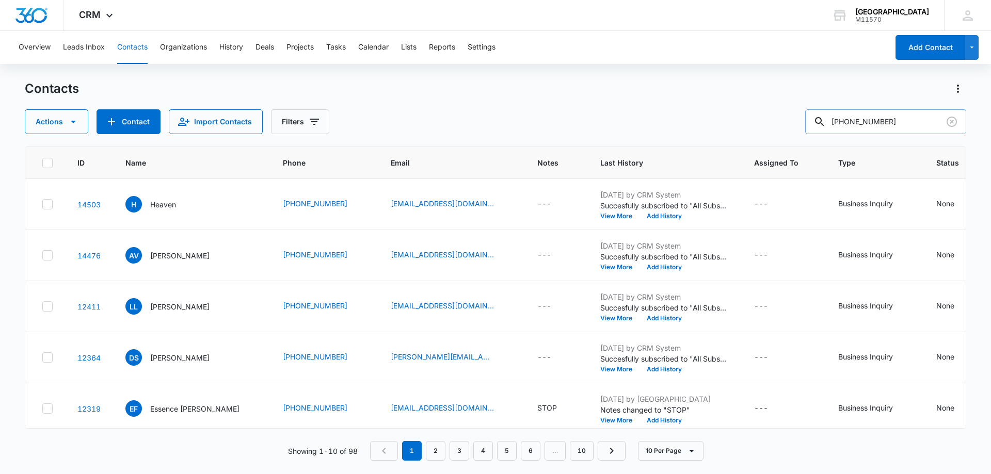
click at [877, 118] on input "281-2419-036" at bounding box center [885, 121] width 161 height 25
type input "281-241-9036"
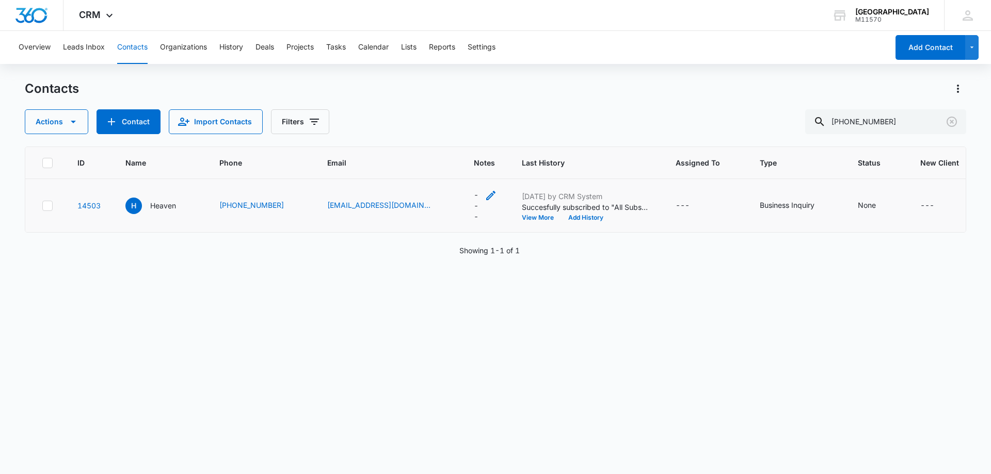
click at [485, 189] on icon "Notes - - Select to Edit Field" at bounding box center [491, 195] width 12 height 12
click at [455, 117] on textarea "Notes" at bounding box center [459, 112] width 122 height 59
type textarea "STOP"
click at [492, 159] on button "Save" at bounding box center [505, 162] width 30 height 20
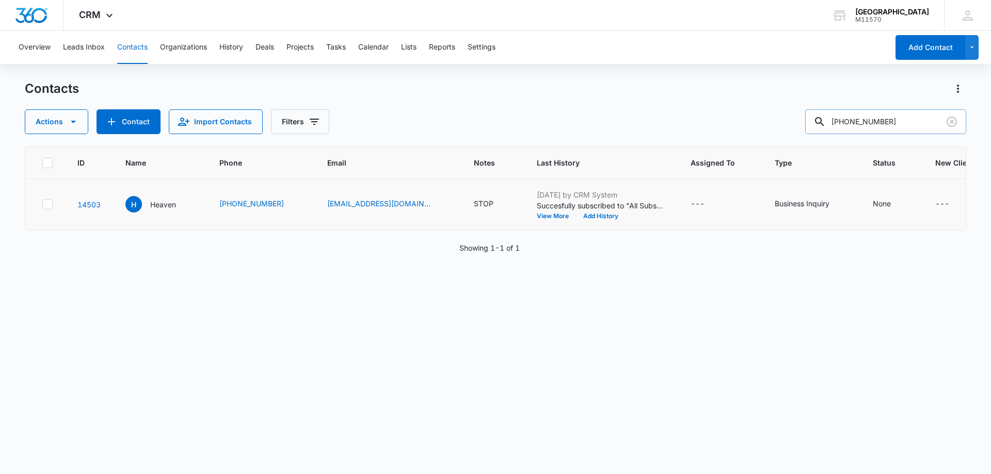
click at [902, 121] on input "281-241-9036" at bounding box center [885, 121] width 161 height 25
click at [903, 120] on input "281-241-9036" at bounding box center [885, 121] width 161 height 25
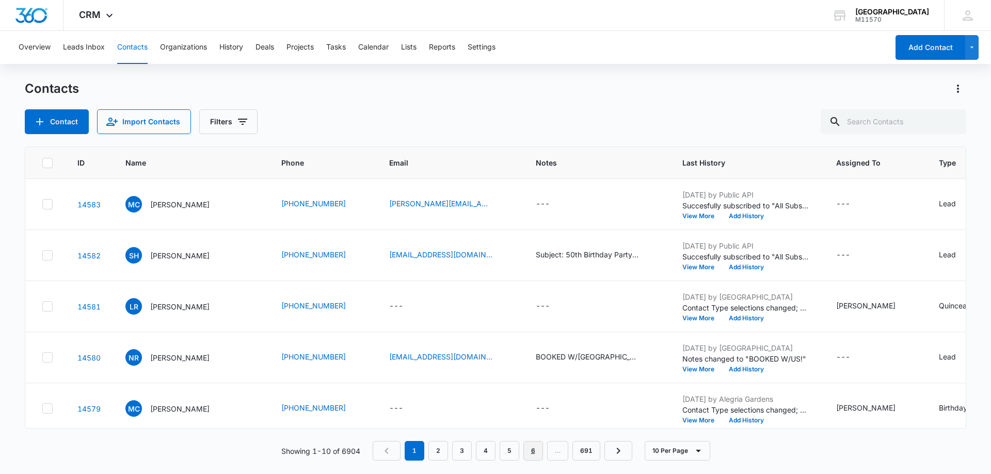
click at [537, 449] on link "6" at bounding box center [533, 451] width 20 height 20
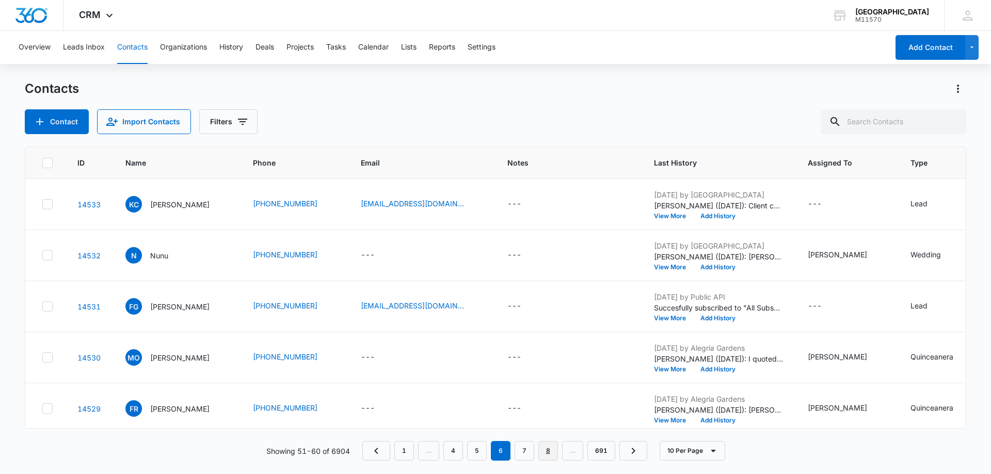
click at [549, 450] on link "8" at bounding box center [548, 451] width 20 height 20
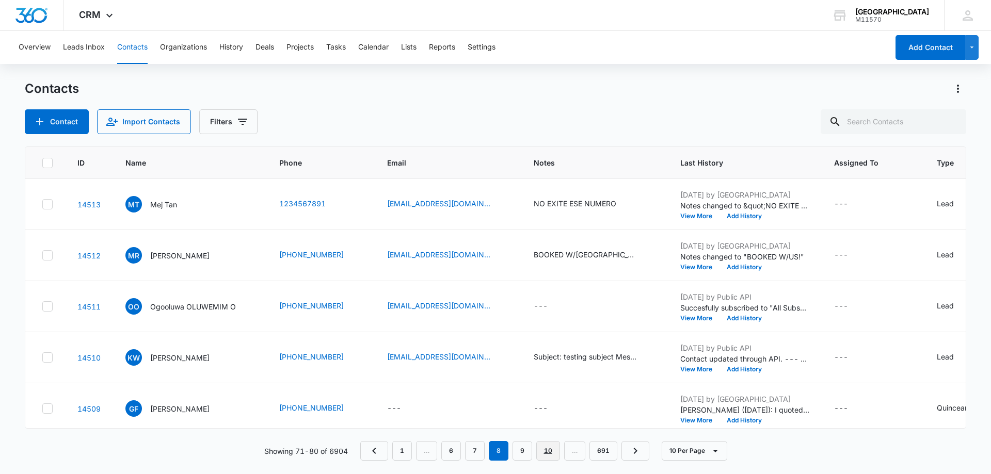
click at [549, 450] on link "10" at bounding box center [548, 451] width 24 height 20
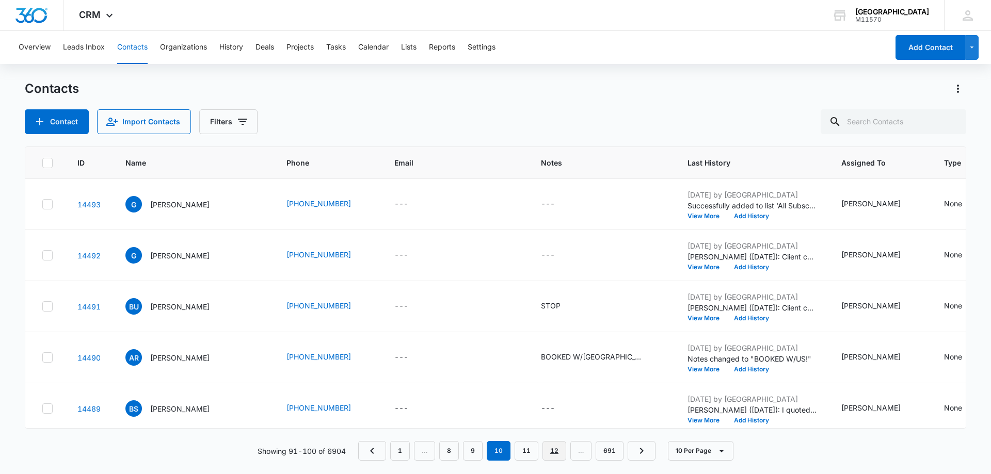
click at [549, 450] on link "12" at bounding box center [554, 451] width 24 height 20
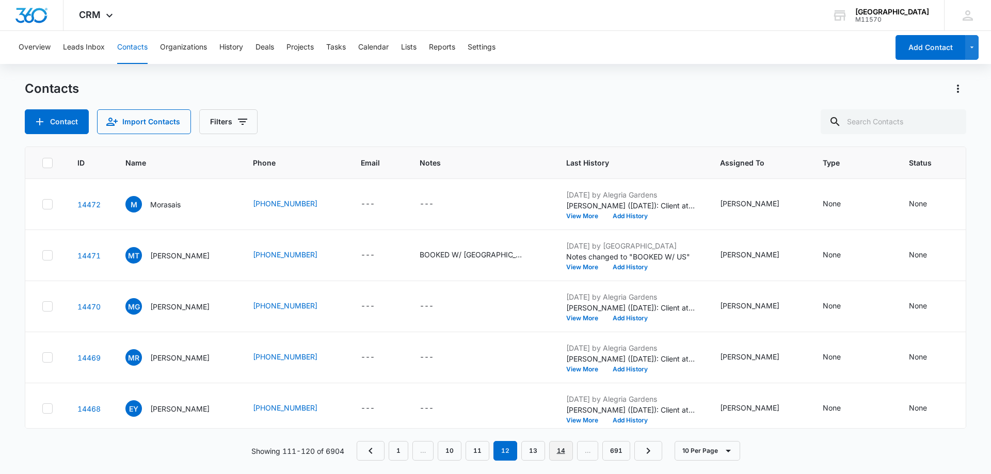
click at [558, 449] on link "14" at bounding box center [561, 451] width 24 height 20
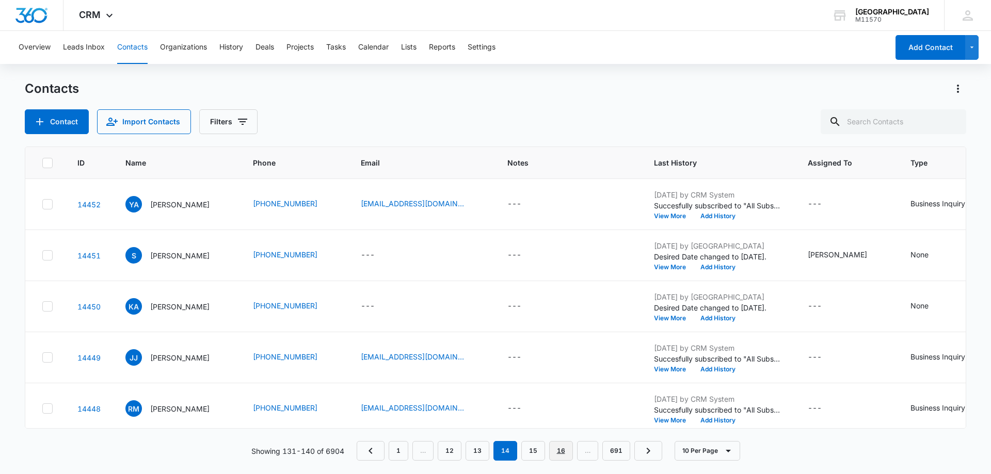
click at [566, 450] on link "16" at bounding box center [561, 451] width 24 height 20
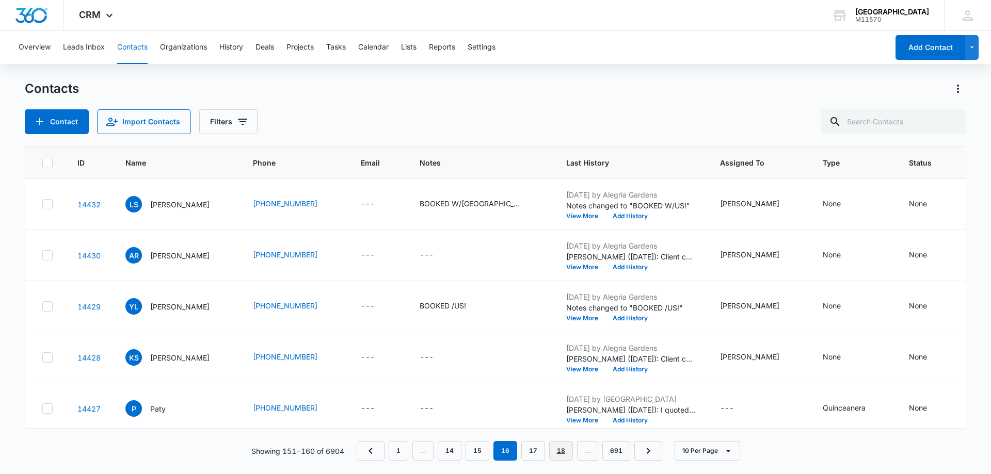
click at [566, 450] on link "18" at bounding box center [561, 451] width 24 height 20
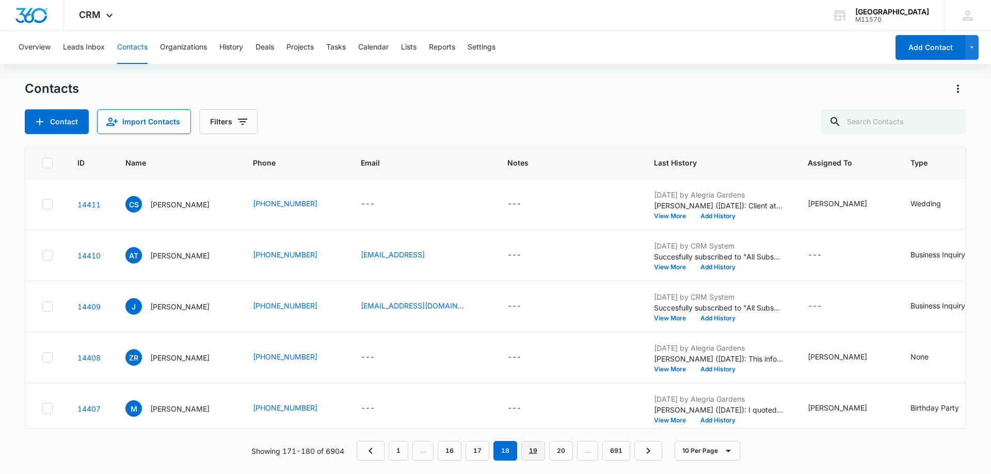
click at [538, 446] on link "19" at bounding box center [533, 451] width 24 height 20
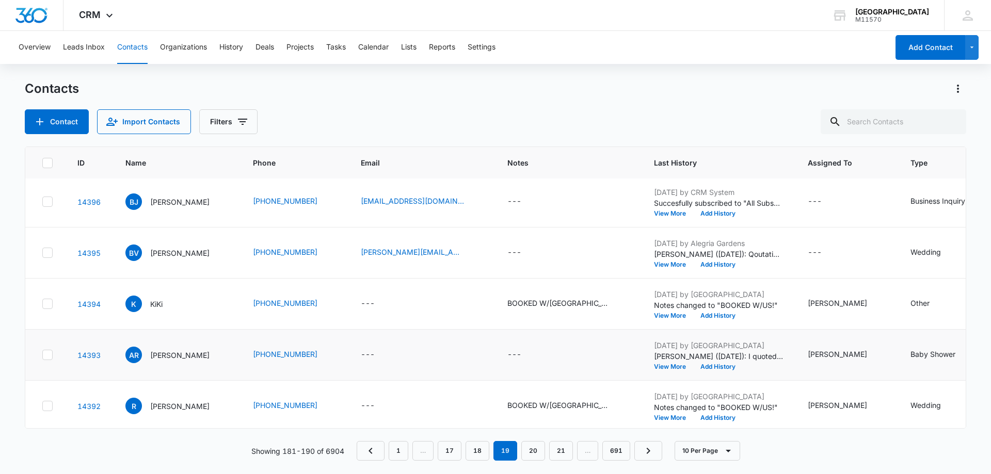
scroll to position [269, 0]
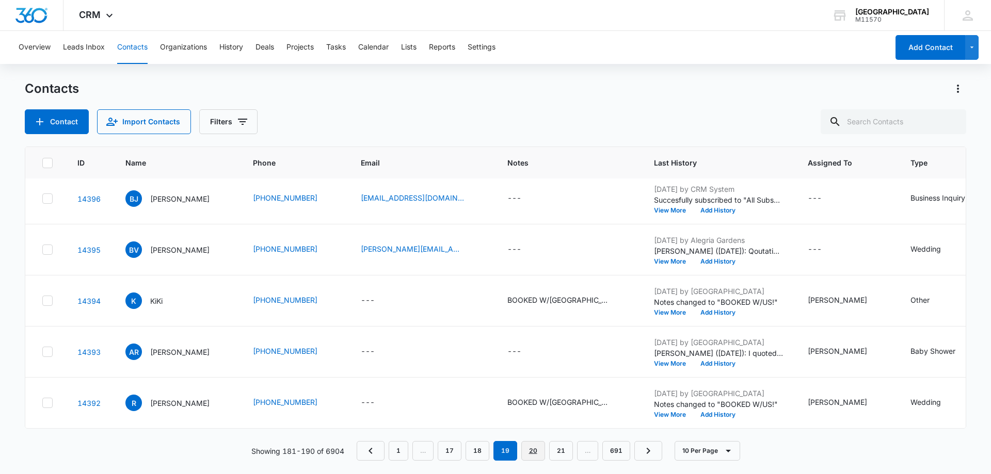
click at [536, 445] on link "20" at bounding box center [533, 451] width 24 height 20
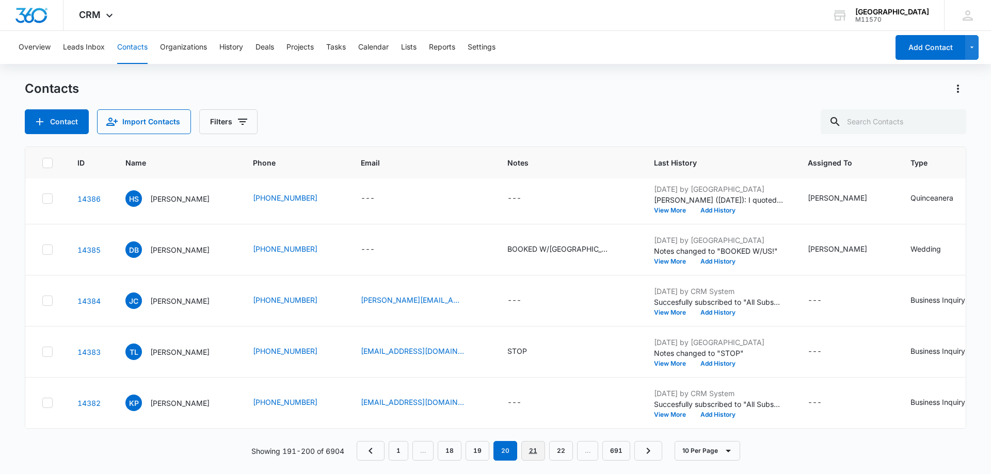
click at [530, 453] on link "21" at bounding box center [533, 451] width 24 height 20
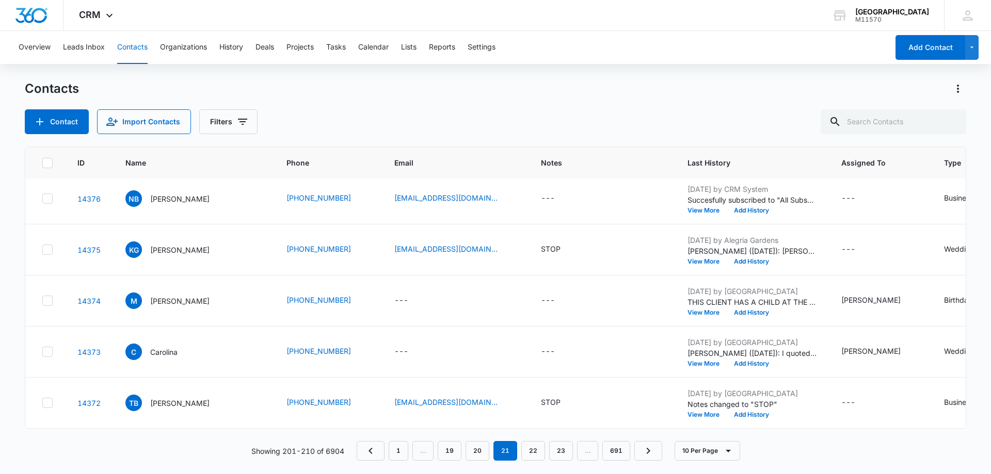
scroll to position [0, 0]
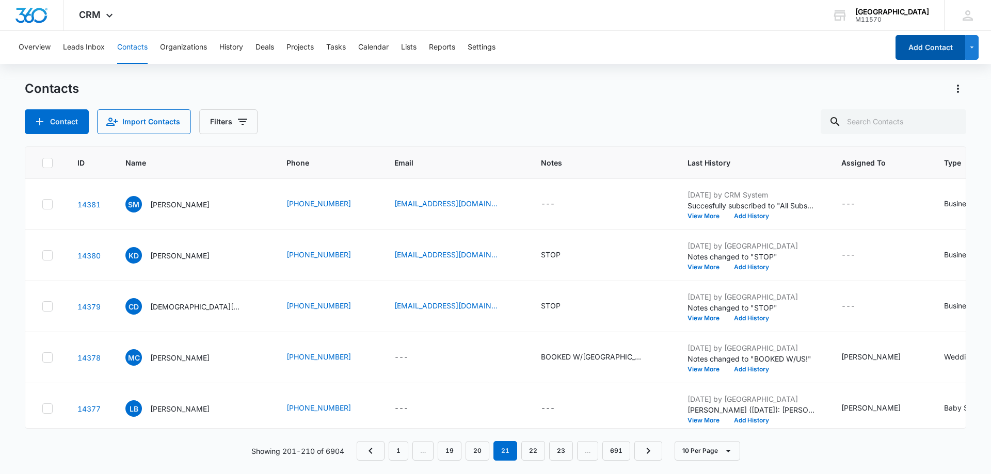
click at [903, 57] on button "Add Contact" at bounding box center [930, 47] width 70 height 25
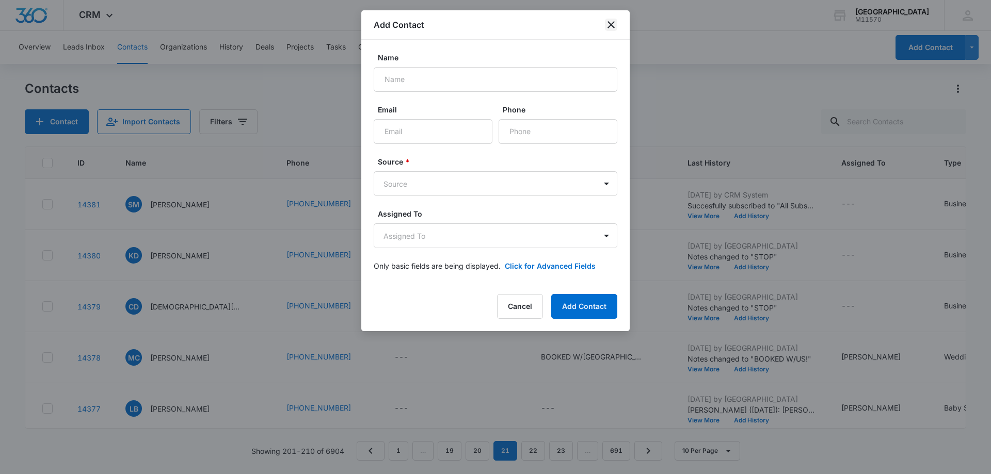
click at [607, 21] on icon "close" at bounding box center [611, 25] width 12 height 12
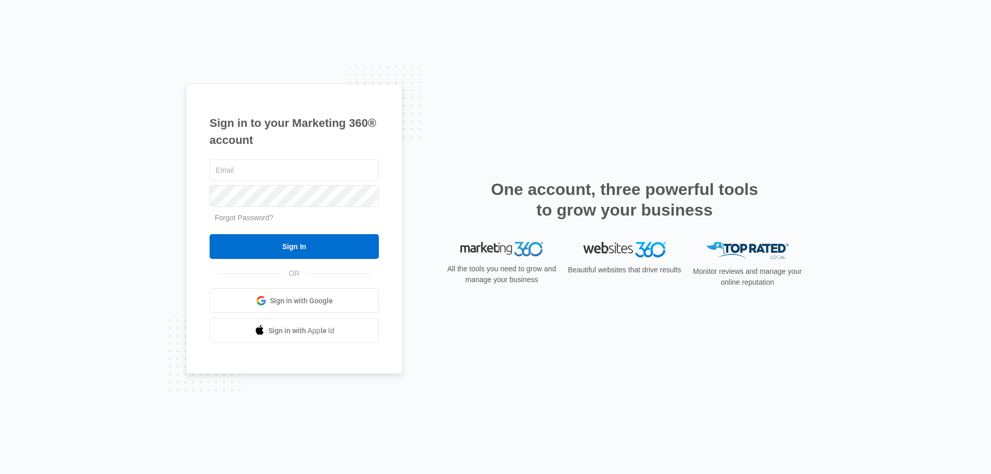
type input "[EMAIL_ADDRESS][DOMAIN_NAME]"
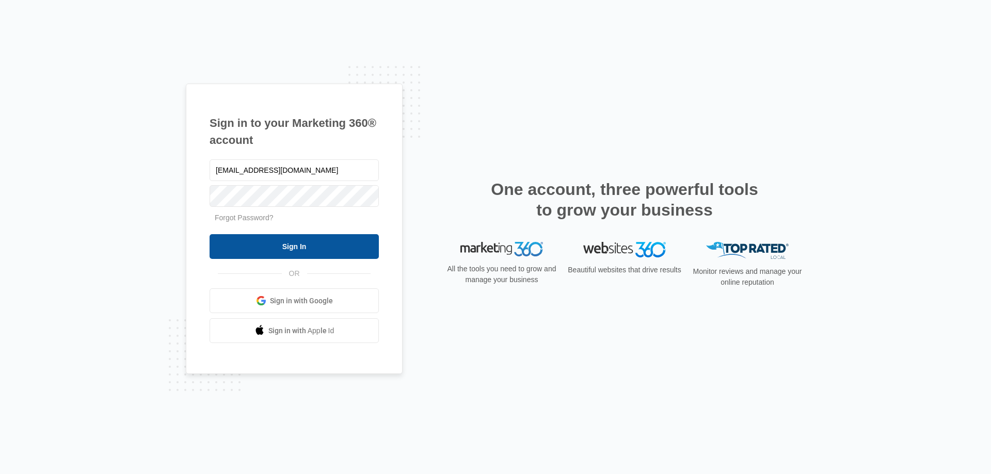
click at [239, 257] on input "Sign In" at bounding box center [293, 246] width 169 height 25
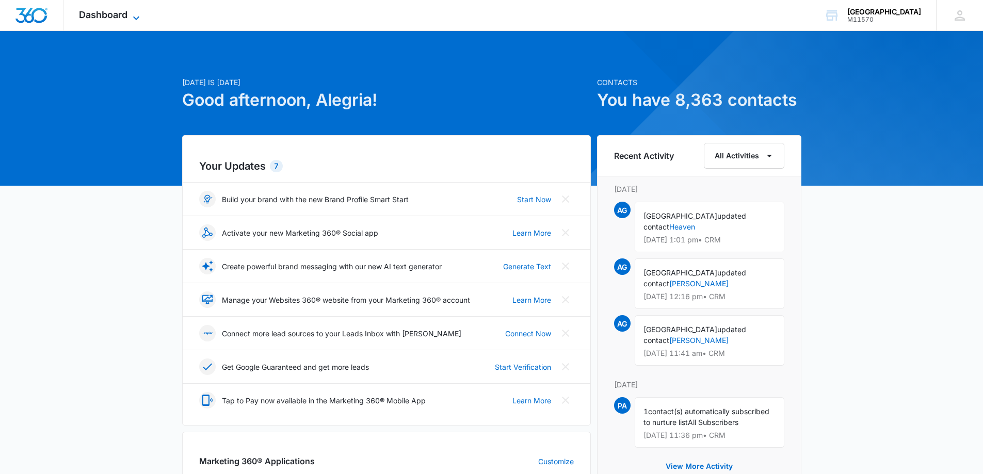
click at [120, 18] on span "Dashboard" at bounding box center [103, 14] width 49 height 11
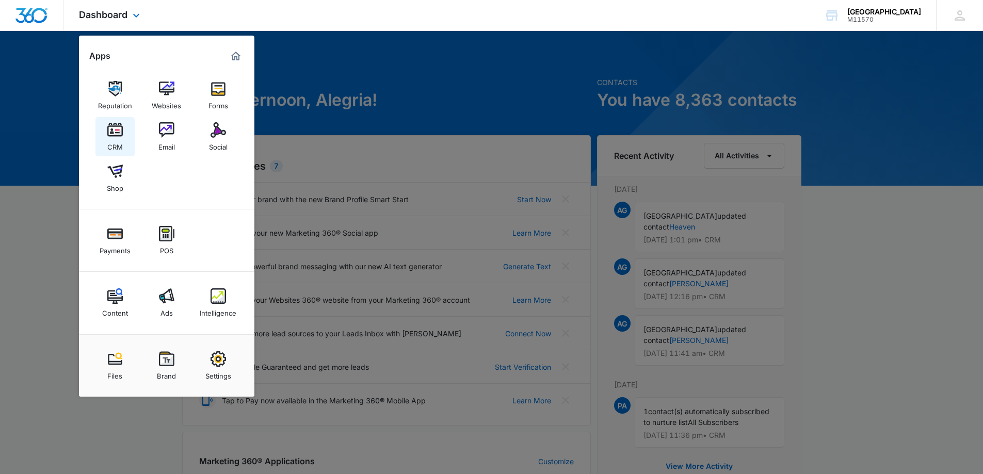
click at [112, 144] on div "CRM" at bounding box center [114, 144] width 15 height 13
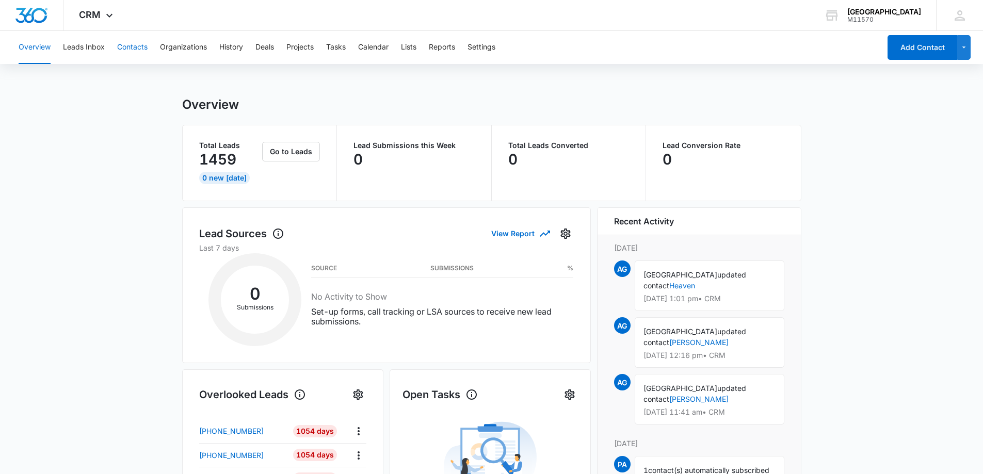
click at [135, 61] on button "Contacts" at bounding box center [132, 47] width 30 height 33
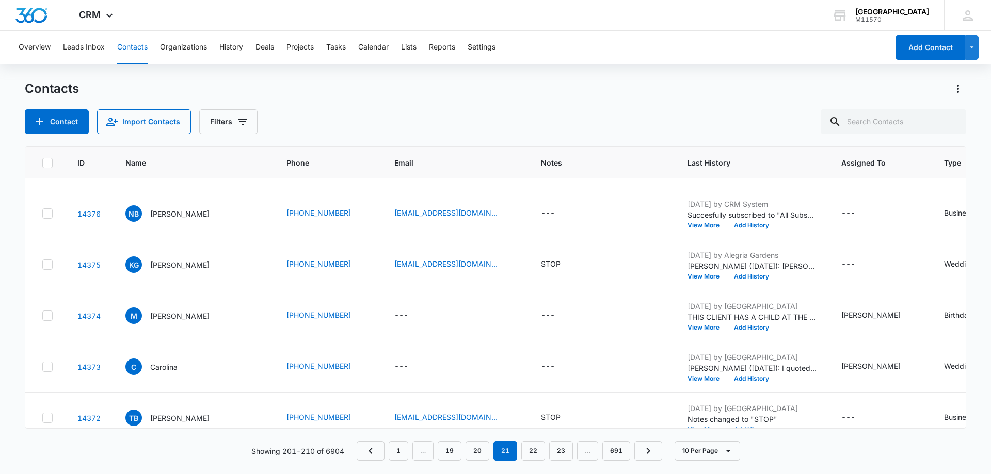
scroll to position [269, 0]
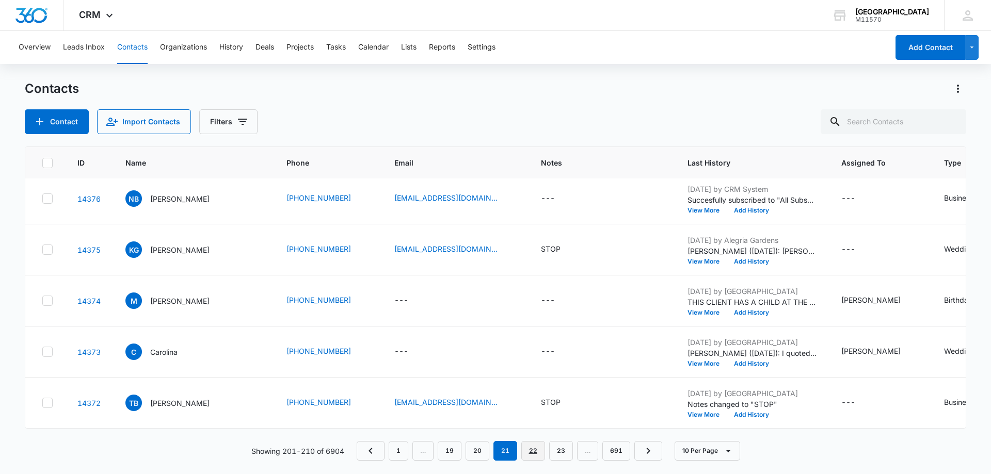
click at [530, 443] on link "22" at bounding box center [533, 451] width 24 height 20
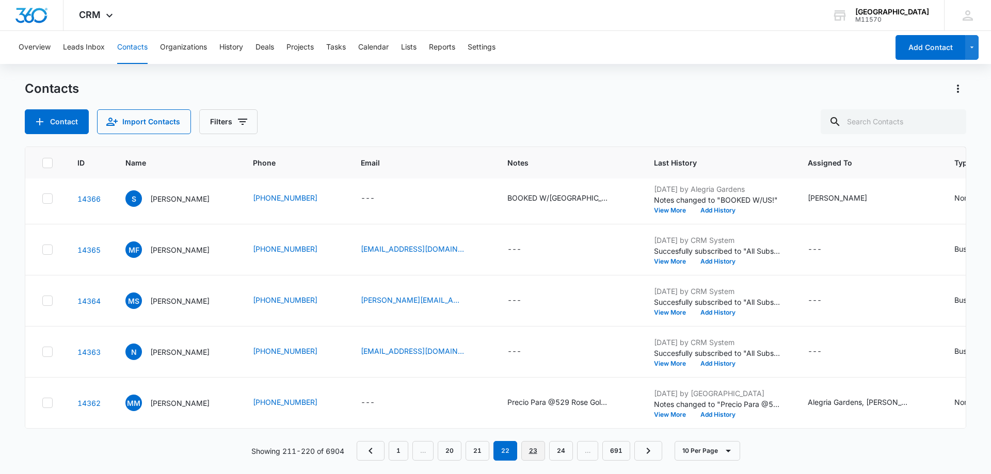
click at [539, 456] on link "23" at bounding box center [533, 451] width 24 height 20
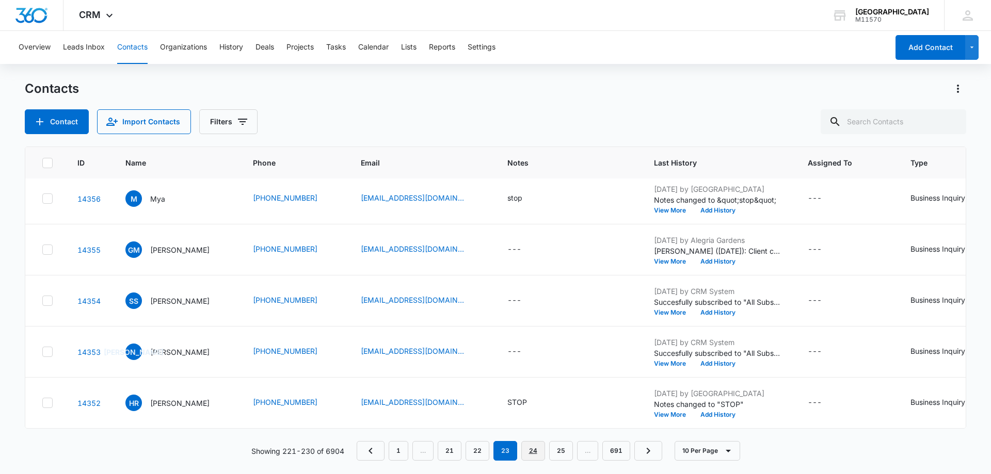
click at [537, 447] on link "24" at bounding box center [533, 451] width 24 height 20
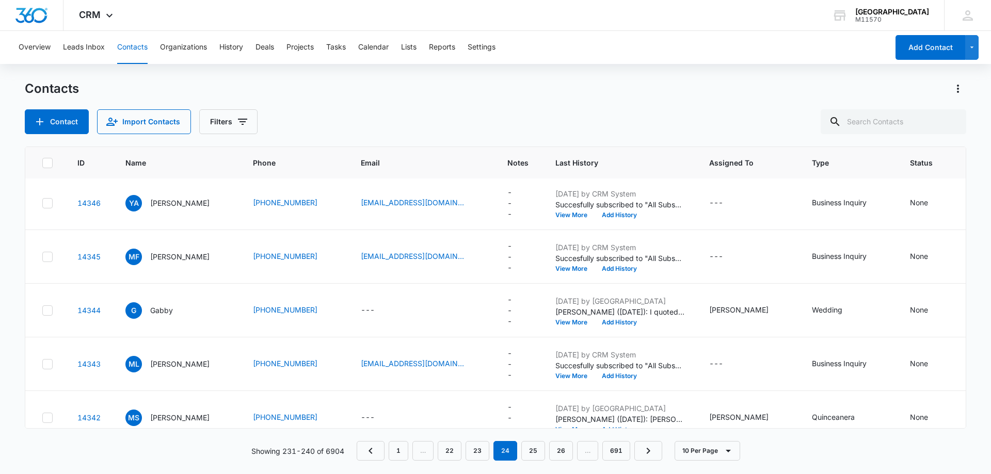
scroll to position [295, 0]
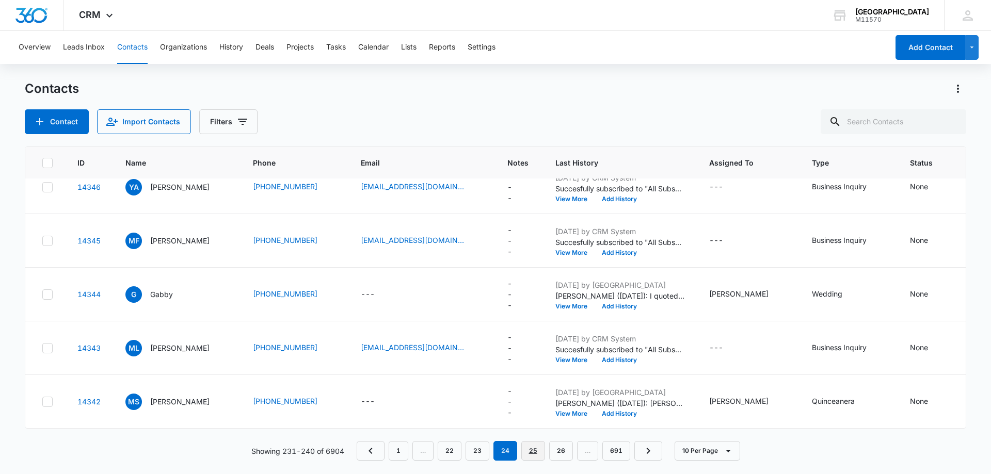
click at [528, 451] on link "25" at bounding box center [533, 451] width 24 height 20
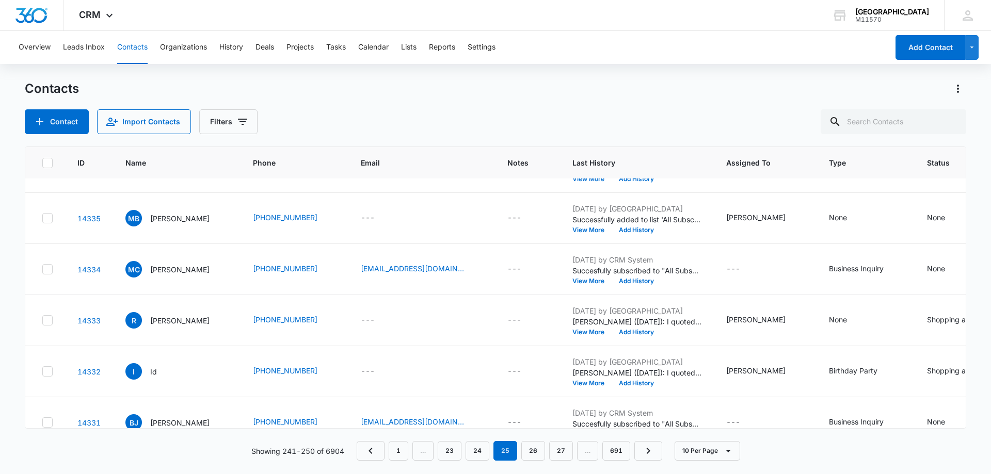
scroll to position [269, 0]
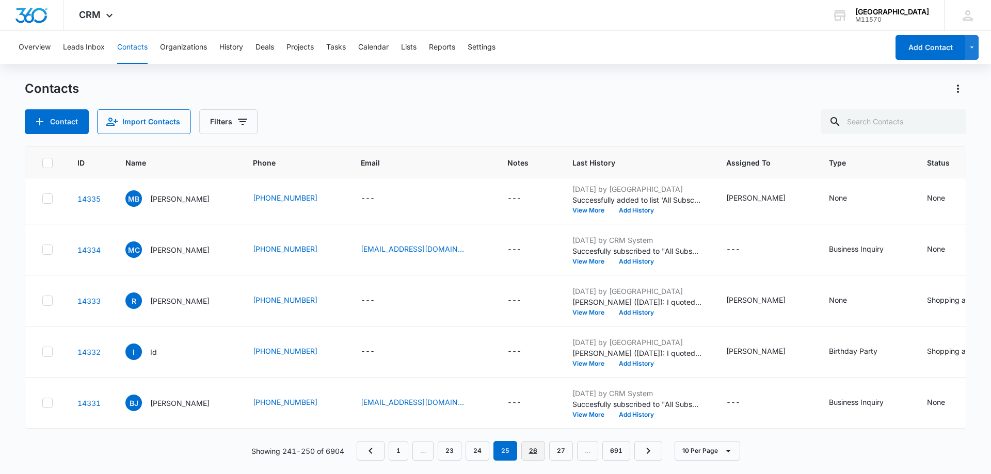
click at [531, 450] on link "26" at bounding box center [533, 451] width 24 height 20
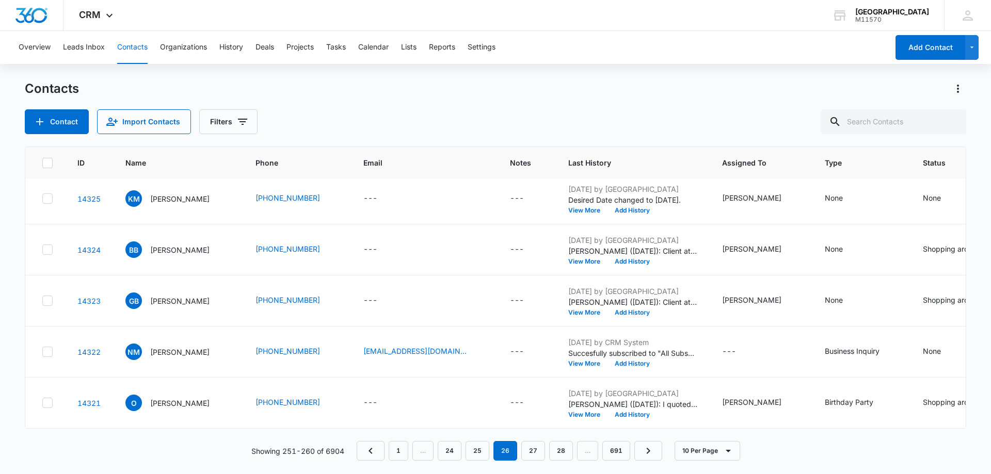
scroll to position [0, 0]
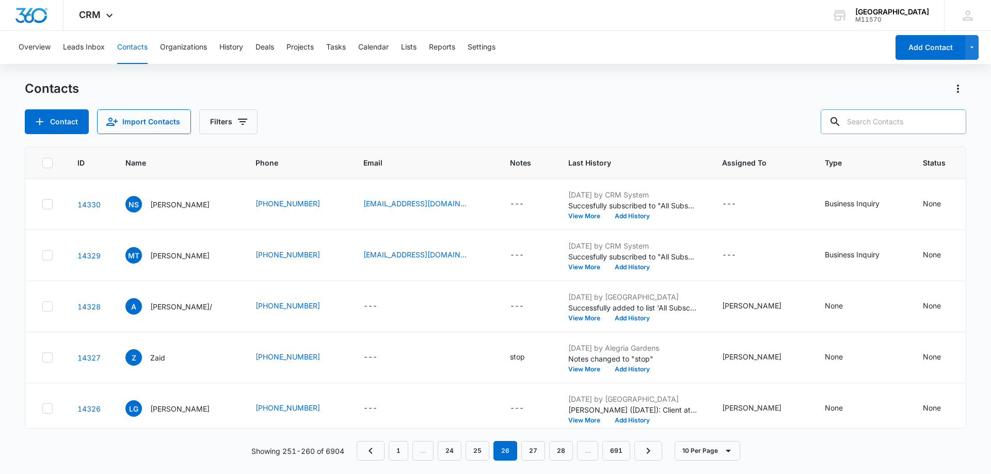
click at [938, 125] on input "text" at bounding box center [893, 121] width 146 height 25
type input "[PHONE_NUMBER]"
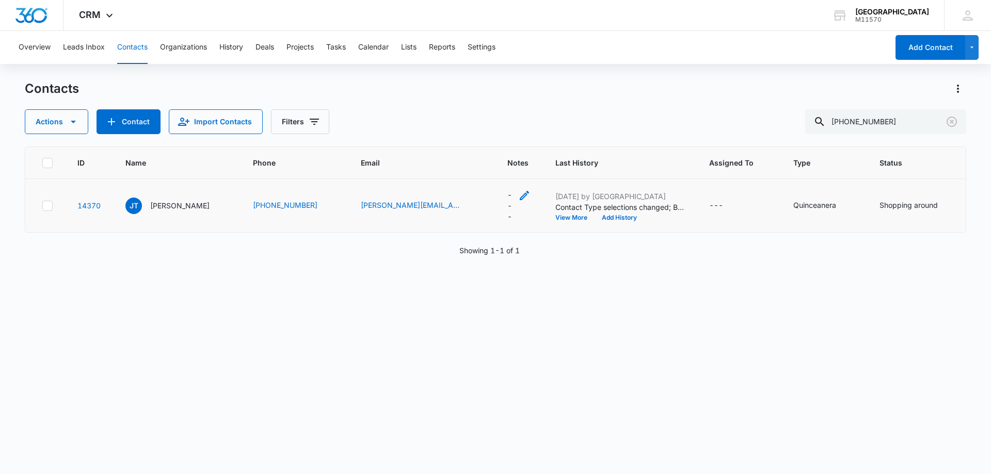
click at [518, 198] on icon "Notes - - Select to Edit Field" at bounding box center [524, 195] width 12 height 12
click at [512, 125] on textarea "Notes" at bounding box center [507, 112] width 122 height 59
type textarea "STOP"
click at [547, 163] on button "Save" at bounding box center [553, 162] width 30 height 20
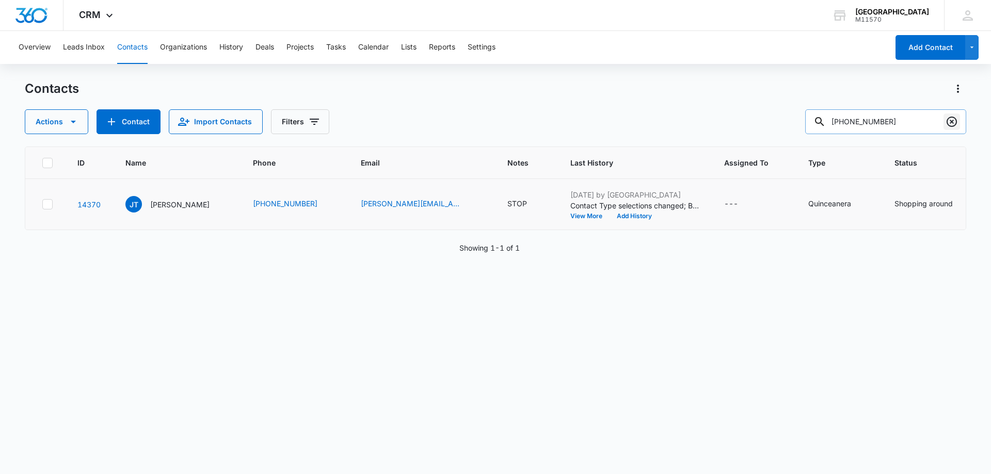
click at [947, 122] on icon "Clear" at bounding box center [951, 122] width 10 height 10
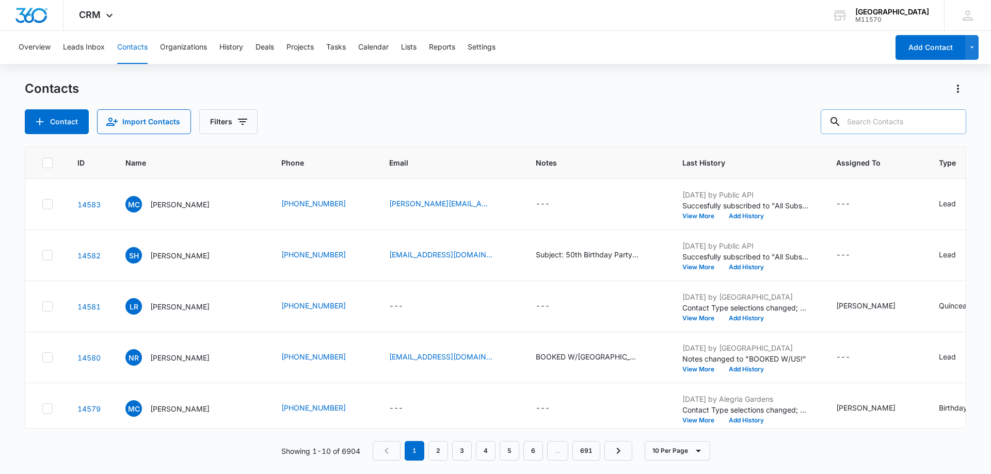
click at [553, 455] on nav "1 2 3 4 5 6 … 691" at bounding box center [503, 451] width 260 height 20
click at [616, 459] on link "Next Page" at bounding box center [618, 451] width 28 height 20
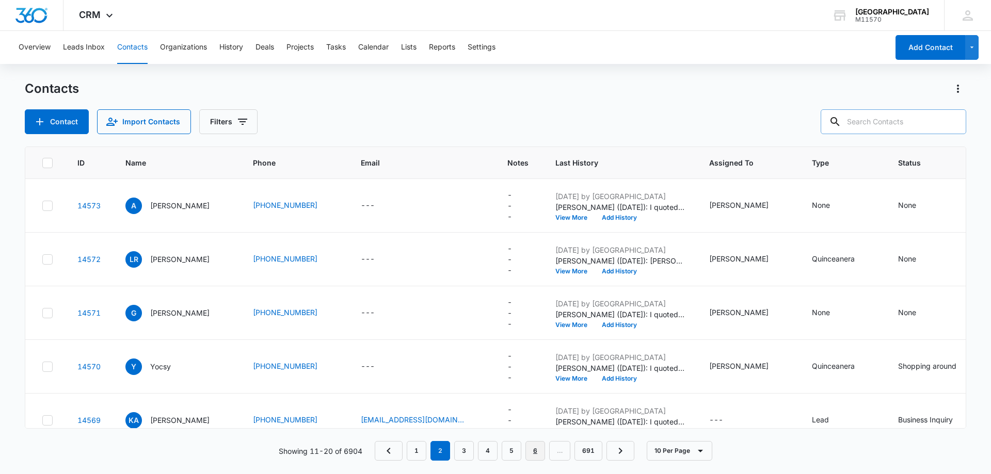
click at [545, 445] on link "6" at bounding box center [535, 451] width 20 height 20
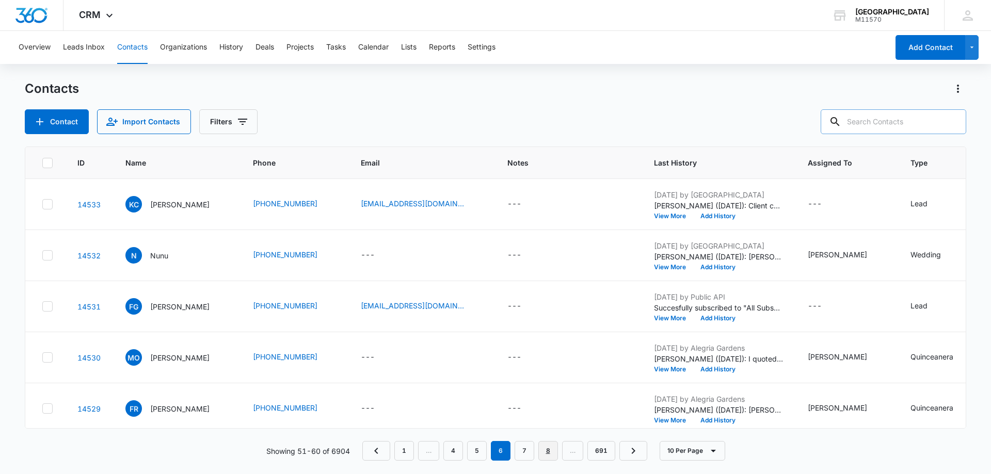
click at [553, 453] on link "8" at bounding box center [548, 451] width 20 height 20
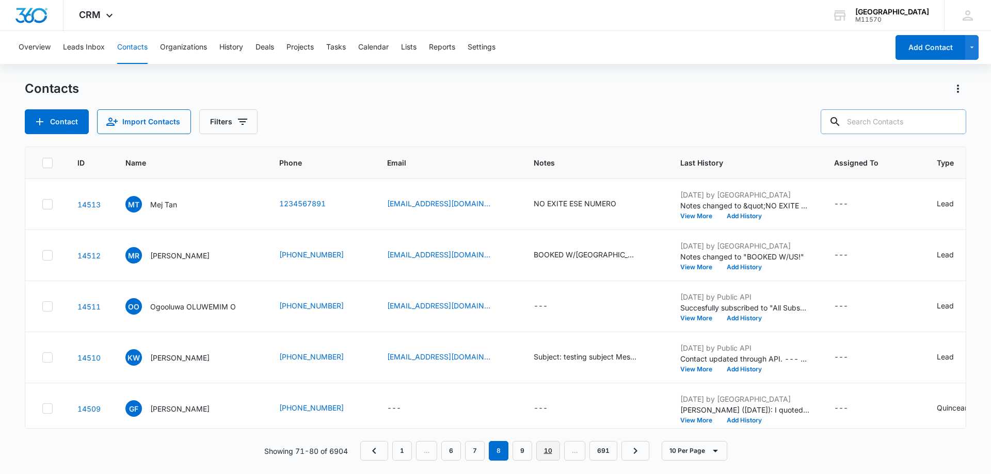
click at [553, 453] on link "10" at bounding box center [548, 451] width 24 height 20
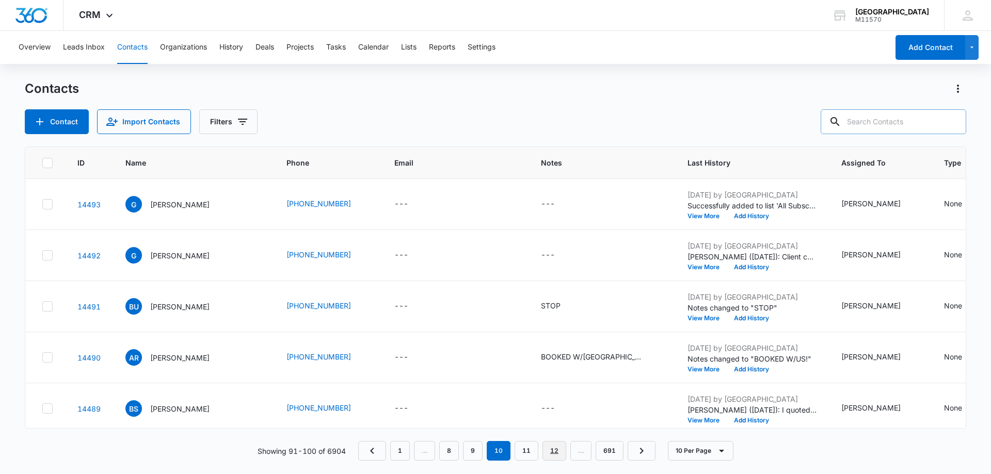
click at [553, 453] on link "12" at bounding box center [554, 451] width 24 height 20
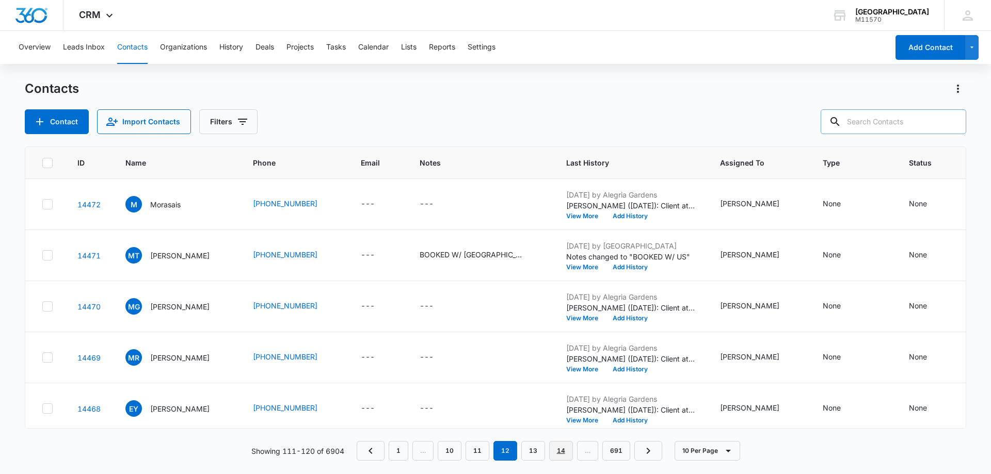
click at [553, 453] on link "14" at bounding box center [561, 451] width 24 height 20
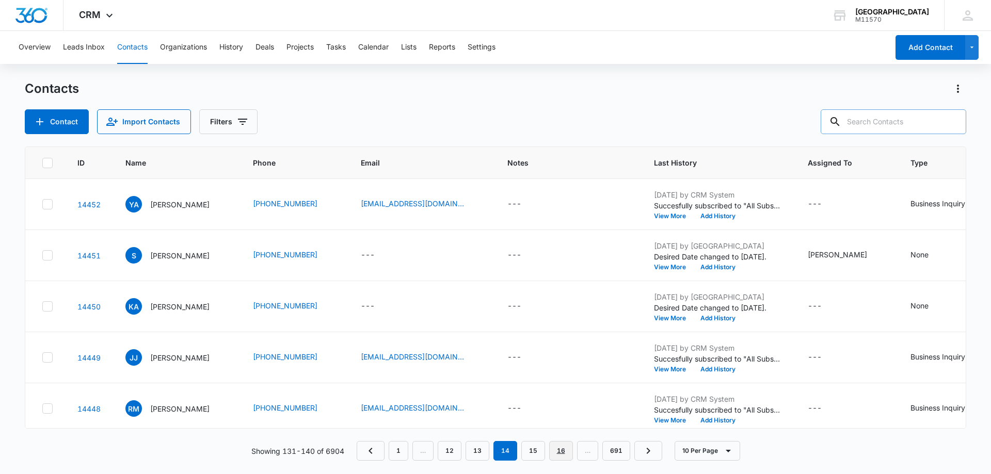
click at [553, 453] on link "16" at bounding box center [561, 451] width 24 height 20
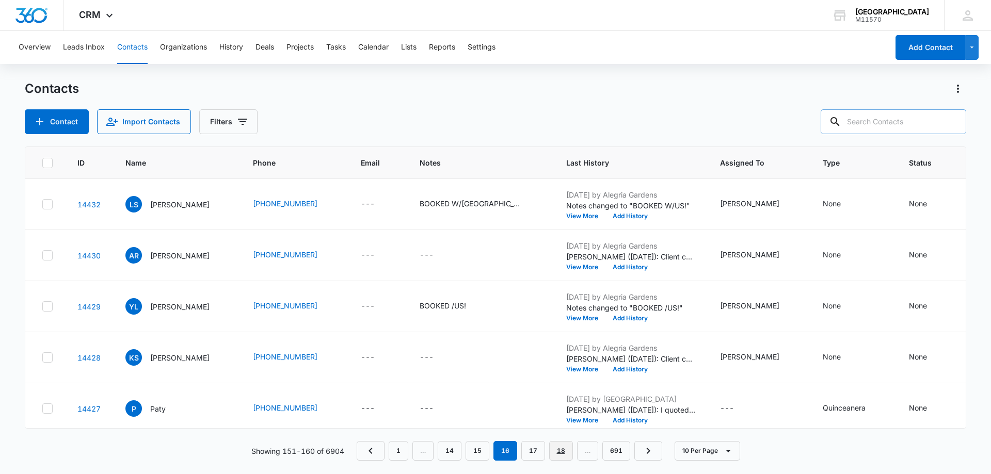
click at [553, 453] on link "18" at bounding box center [561, 451] width 24 height 20
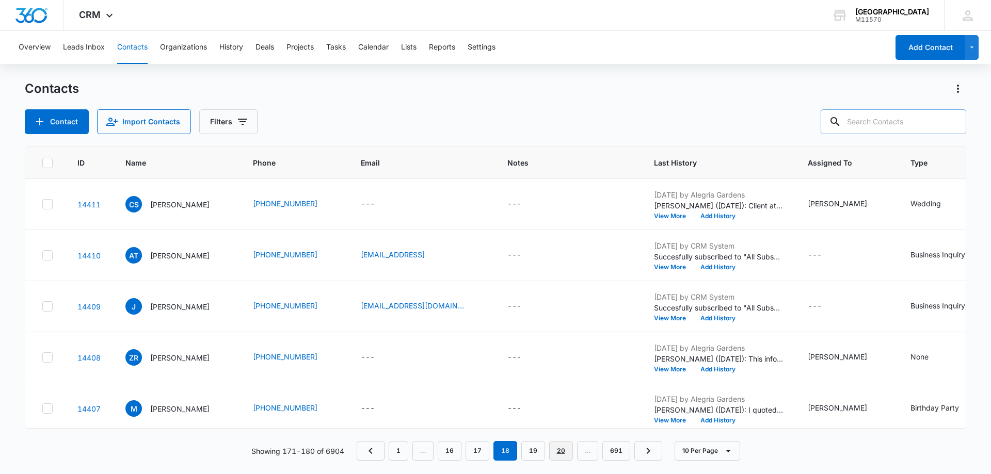
click at [569, 450] on link "20" at bounding box center [561, 451] width 24 height 20
click at [569, 450] on link "22" at bounding box center [561, 451] width 24 height 20
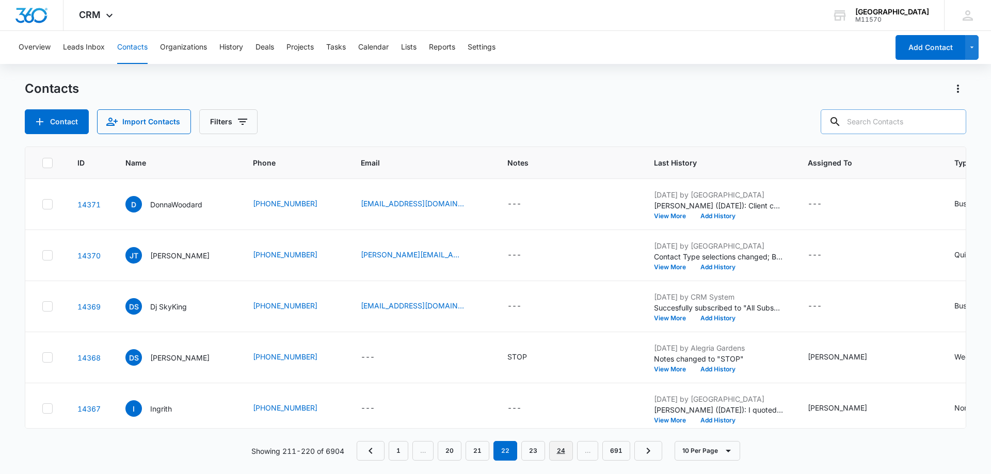
click at [569, 450] on link "24" at bounding box center [561, 451] width 24 height 20
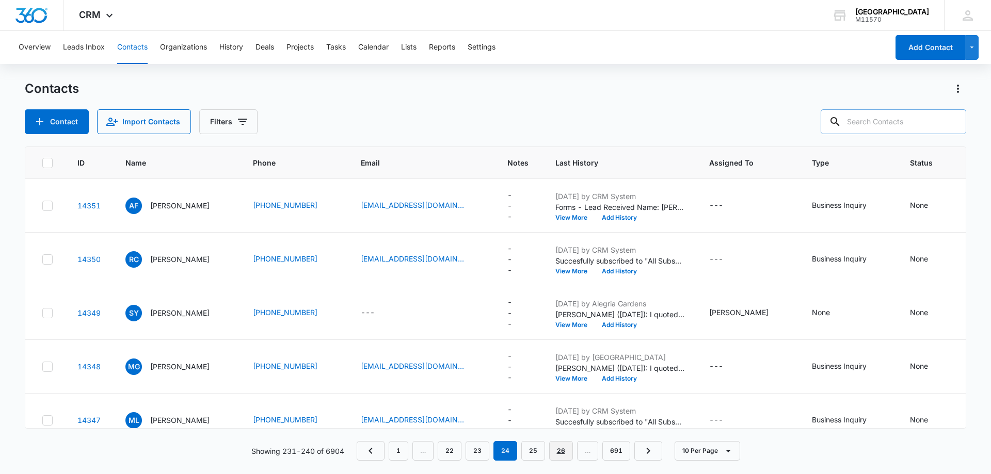
click at [569, 450] on link "26" at bounding box center [561, 451] width 24 height 20
